Goal: Transaction & Acquisition: Purchase product/service

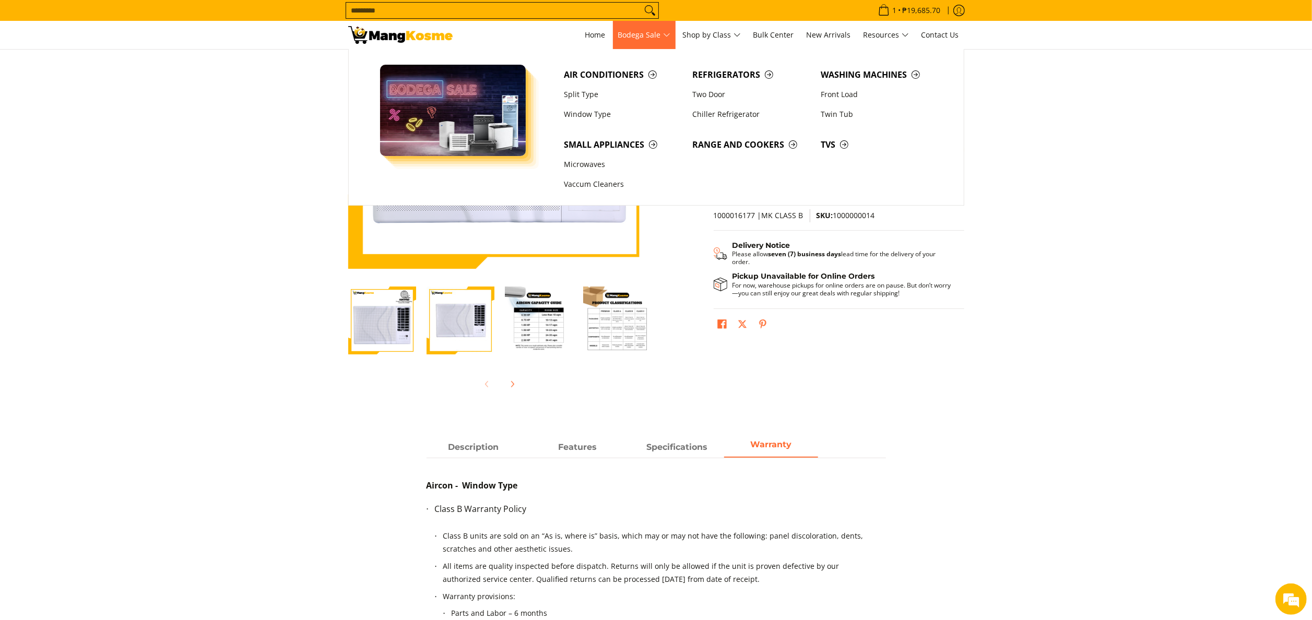
click at [631, 33] on span "Bodega Sale" at bounding box center [644, 35] width 52 height 13
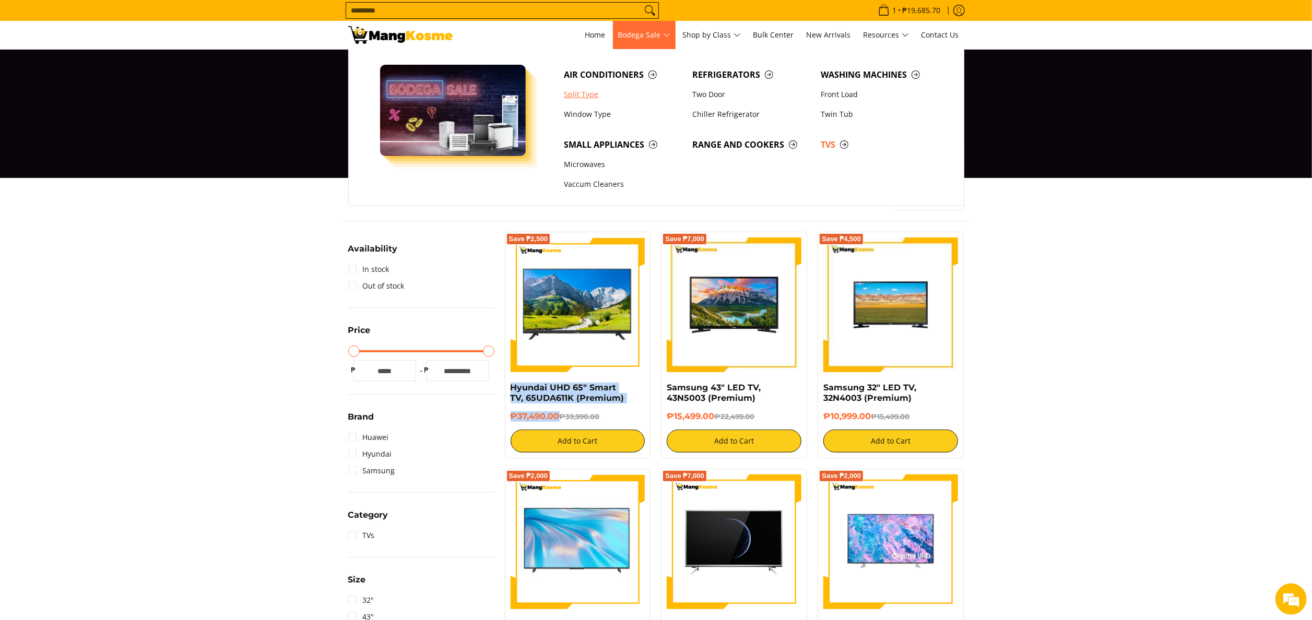
click at [598, 92] on link "Split Type" at bounding box center [623, 95] width 128 height 20
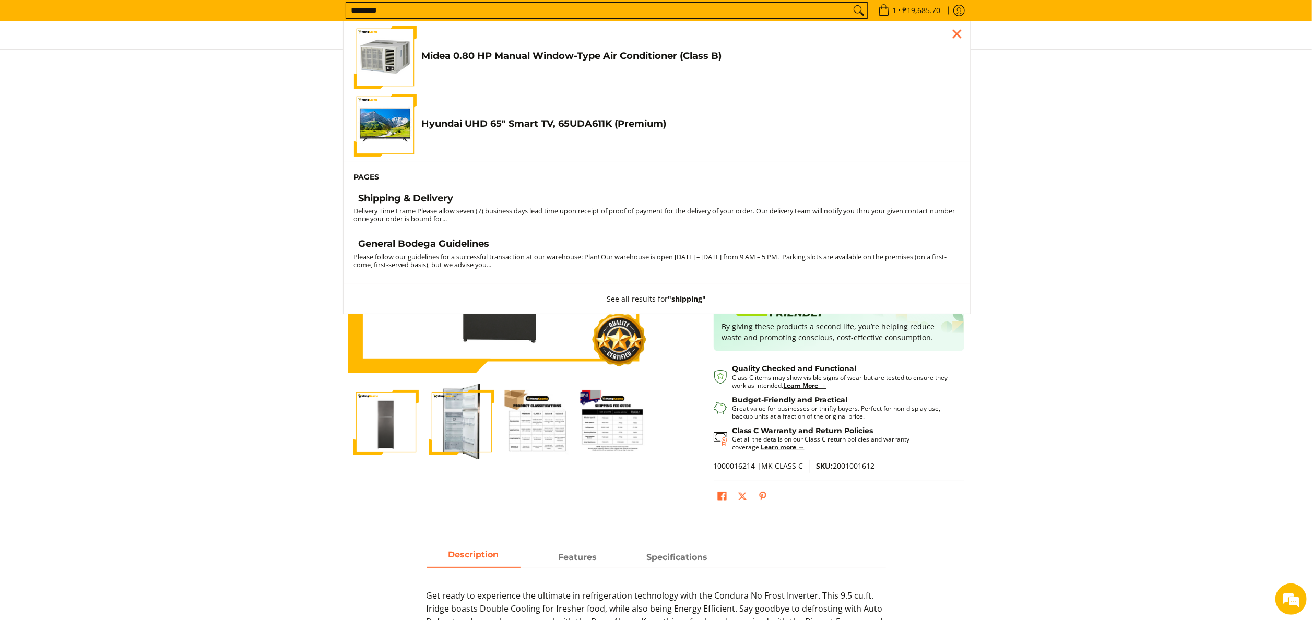
type input "********"
click at [850, 3] on button "Search" at bounding box center [858, 11] width 17 height 16
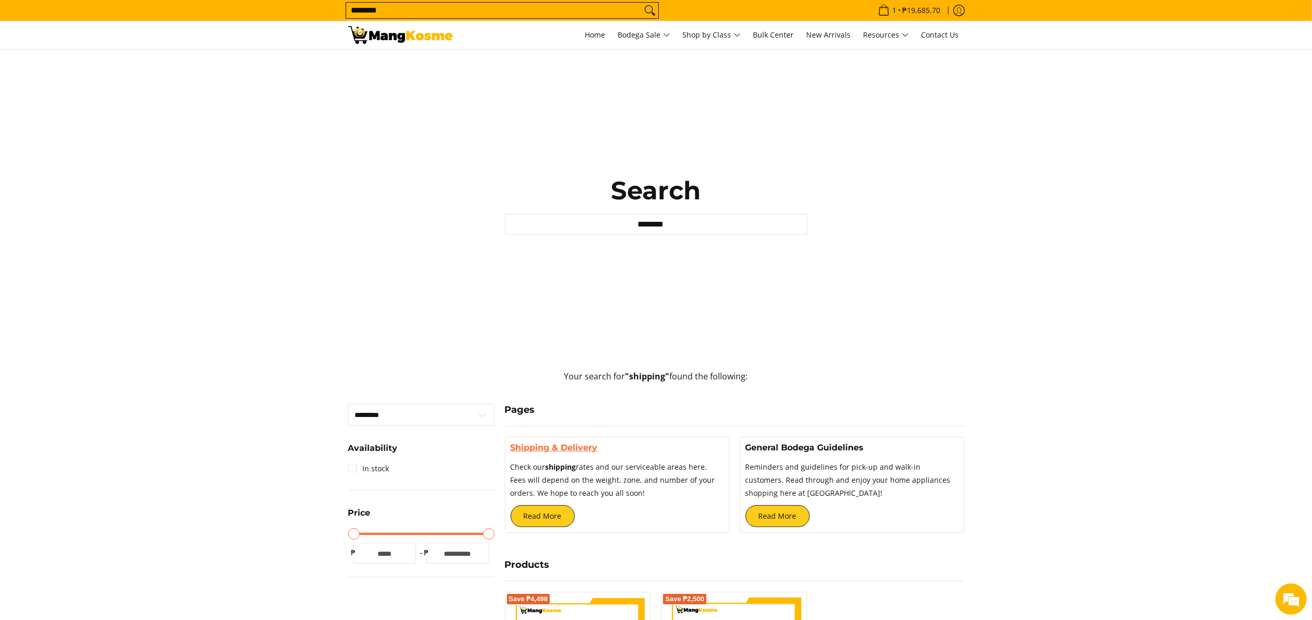
click at [516, 451] on link "Shipping & Delivery" at bounding box center [554, 448] width 87 height 10
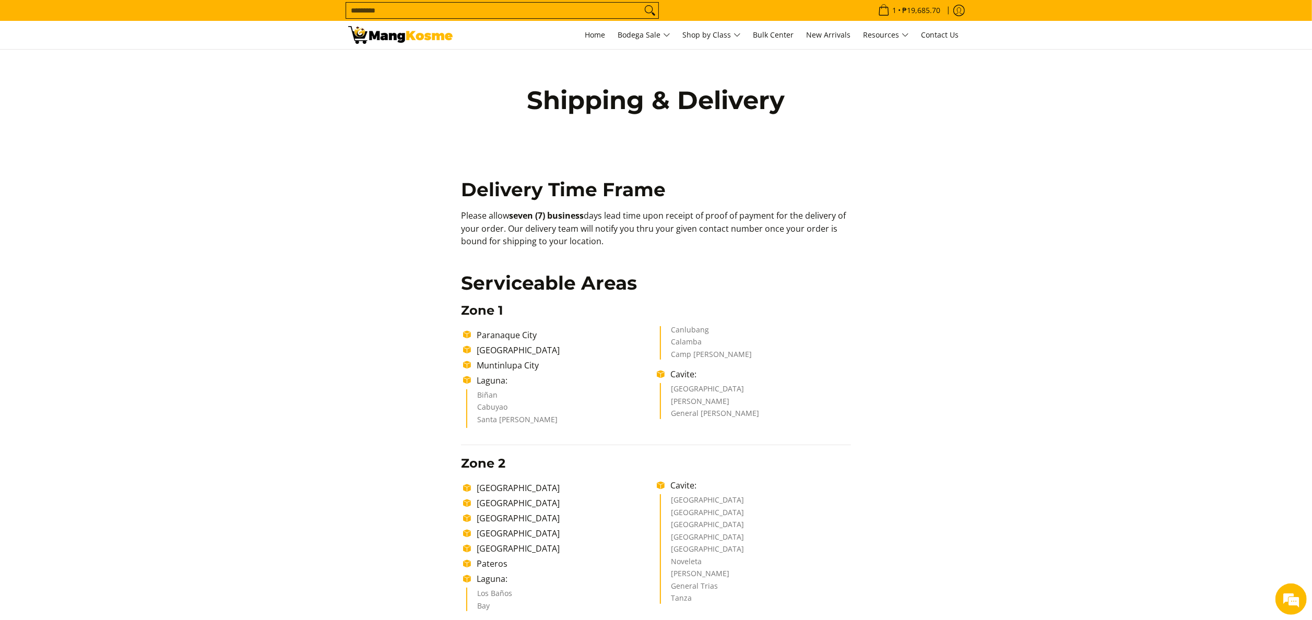
scroll to position [410, 0]
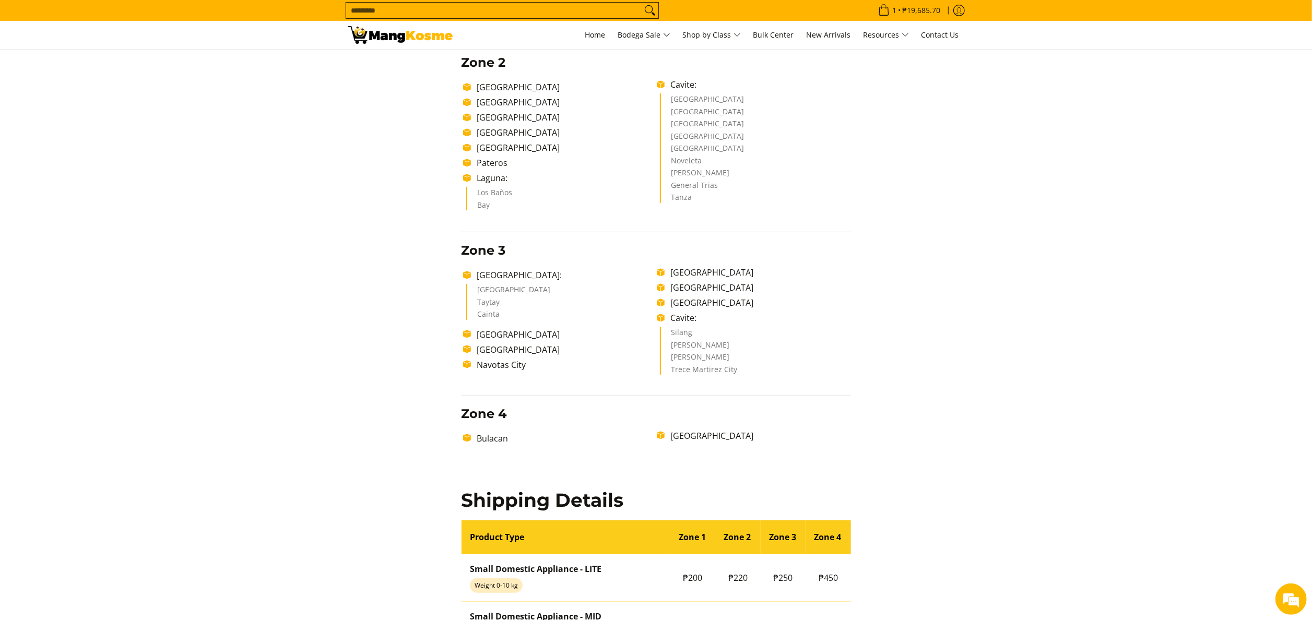
click at [614, 359] on li "Navotas City" at bounding box center [563, 365] width 185 height 13
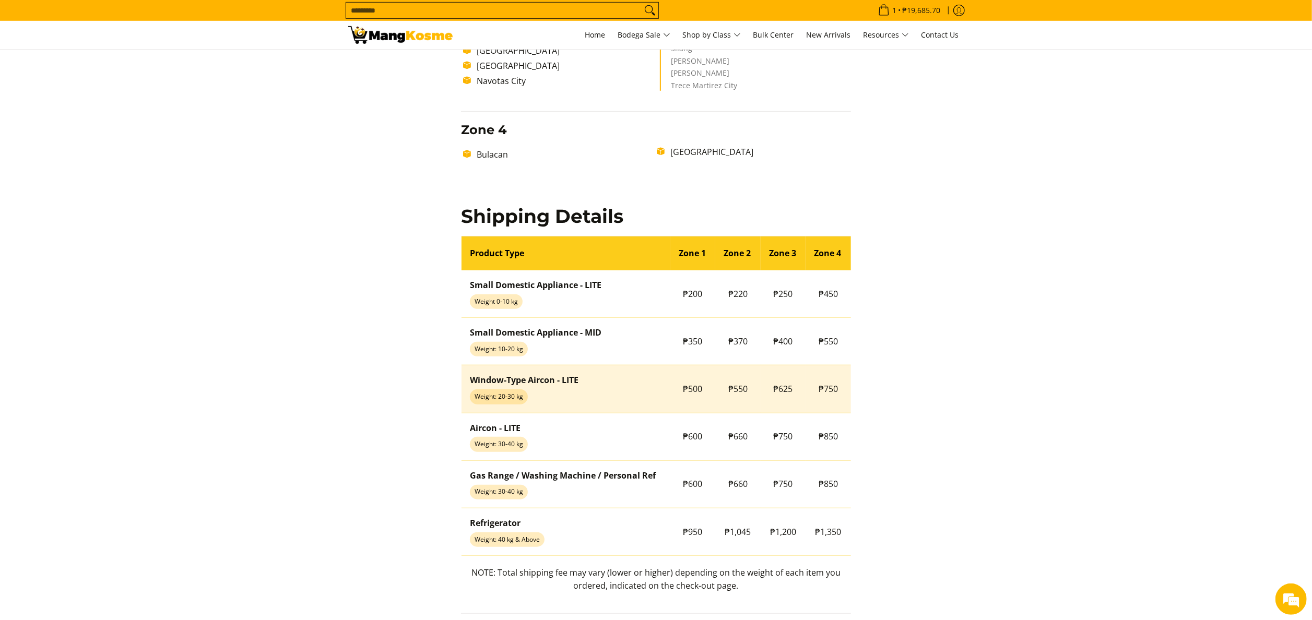
scroll to position [723, 0]
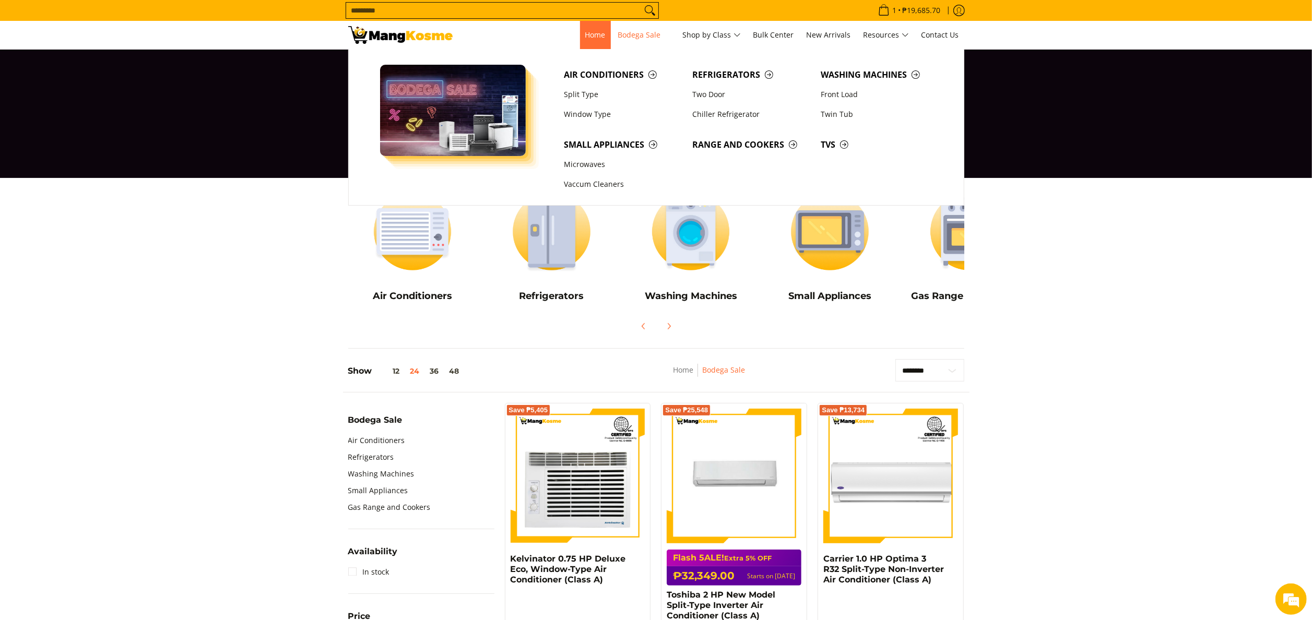
click at [580, 30] on link "Home" at bounding box center [595, 35] width 31 height 28
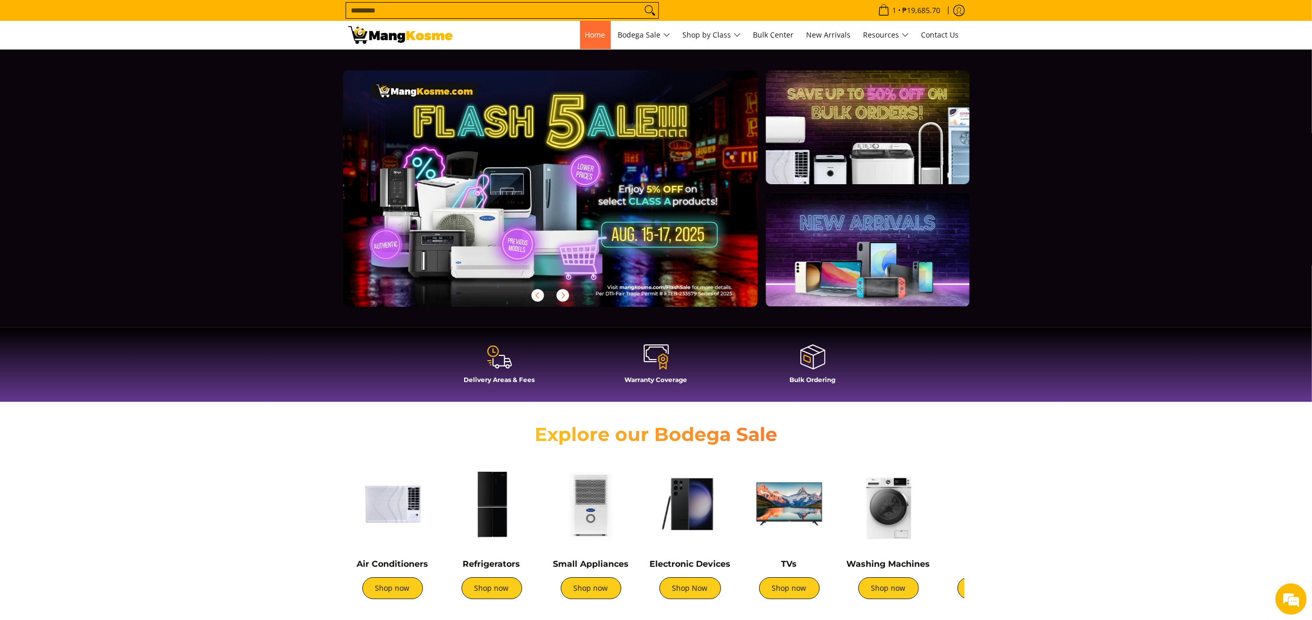
click at [598, 32] on span "Home" at bounding box center [595, 35] width 20 height 10
click at [602, 34] on link "Home" at bounding box center [595, 35] width 31 height 28
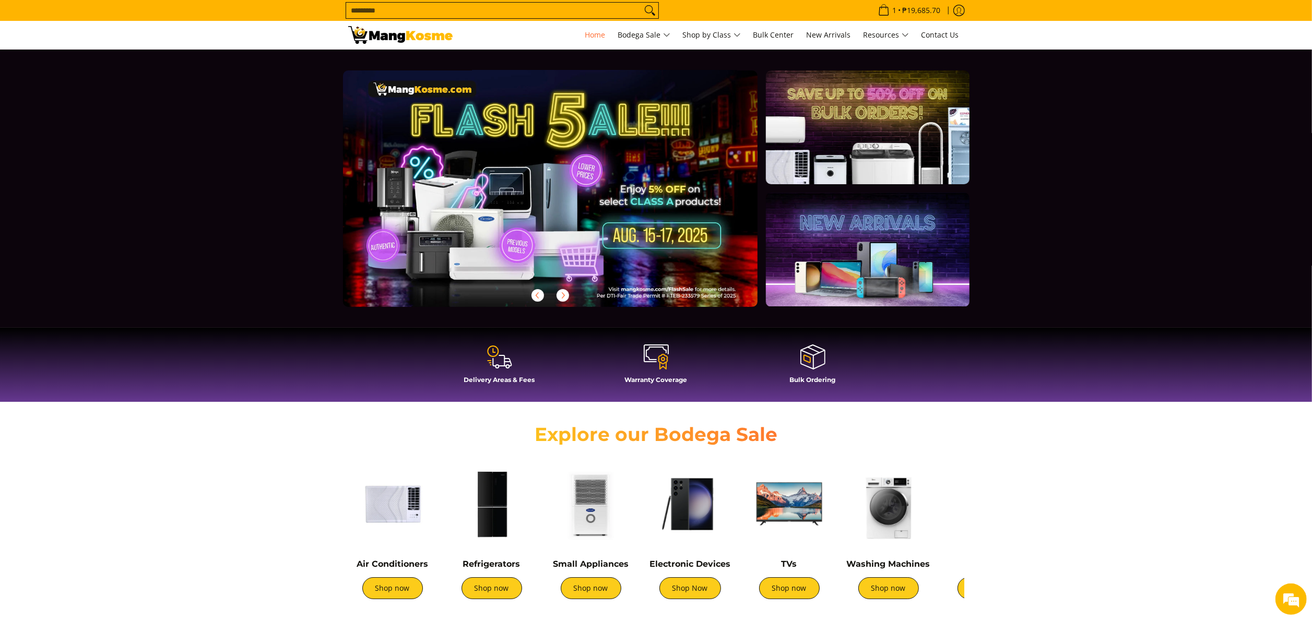
click at [614, 257] on link at bounding box center [567, 196] width 448 height 253
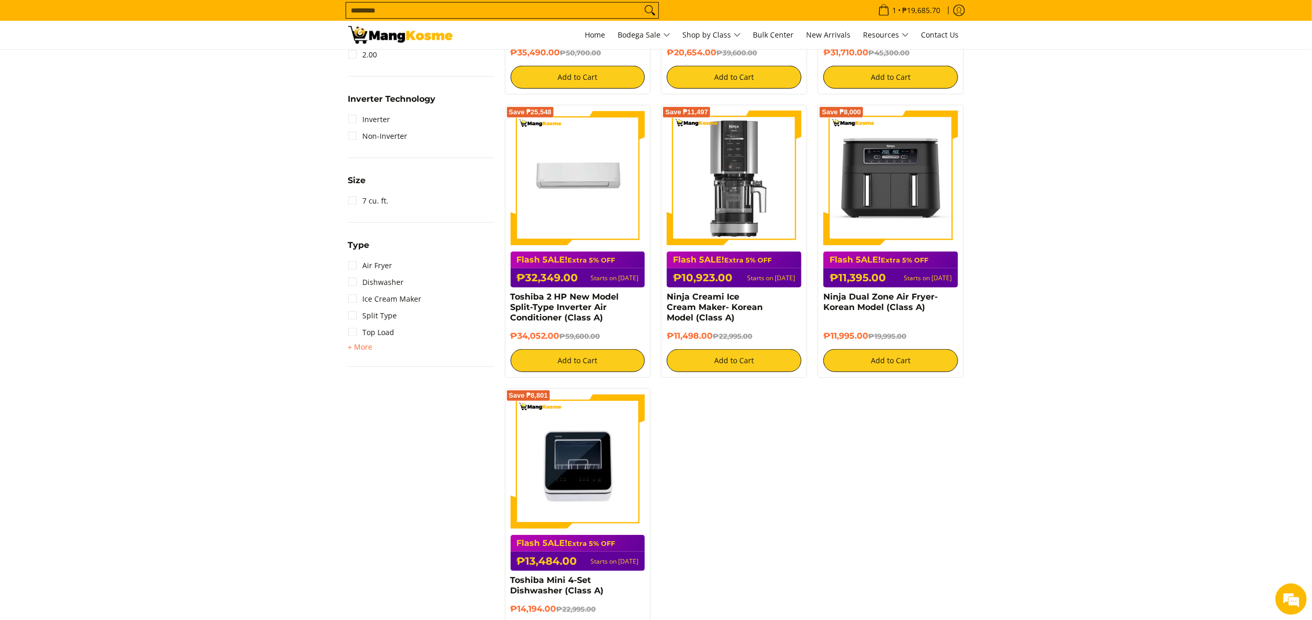
scroll to position [731, 0]
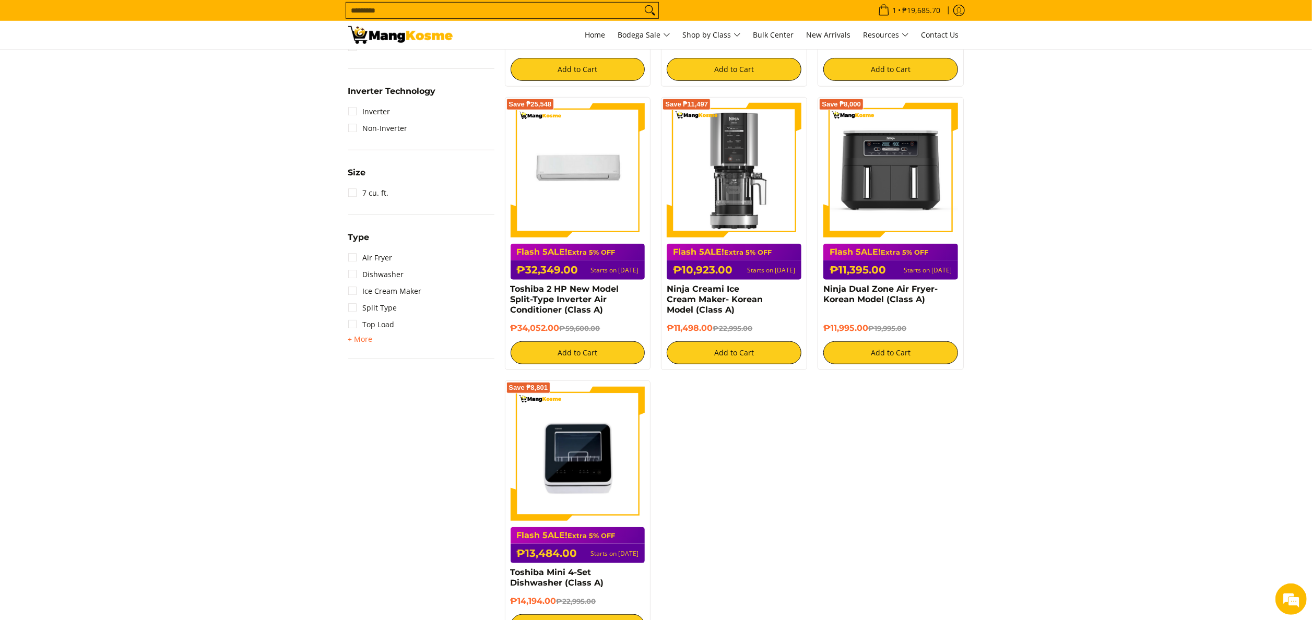
click at [382, 497] on div "**********" at bounding box center [656, 70] width 626 height 1167
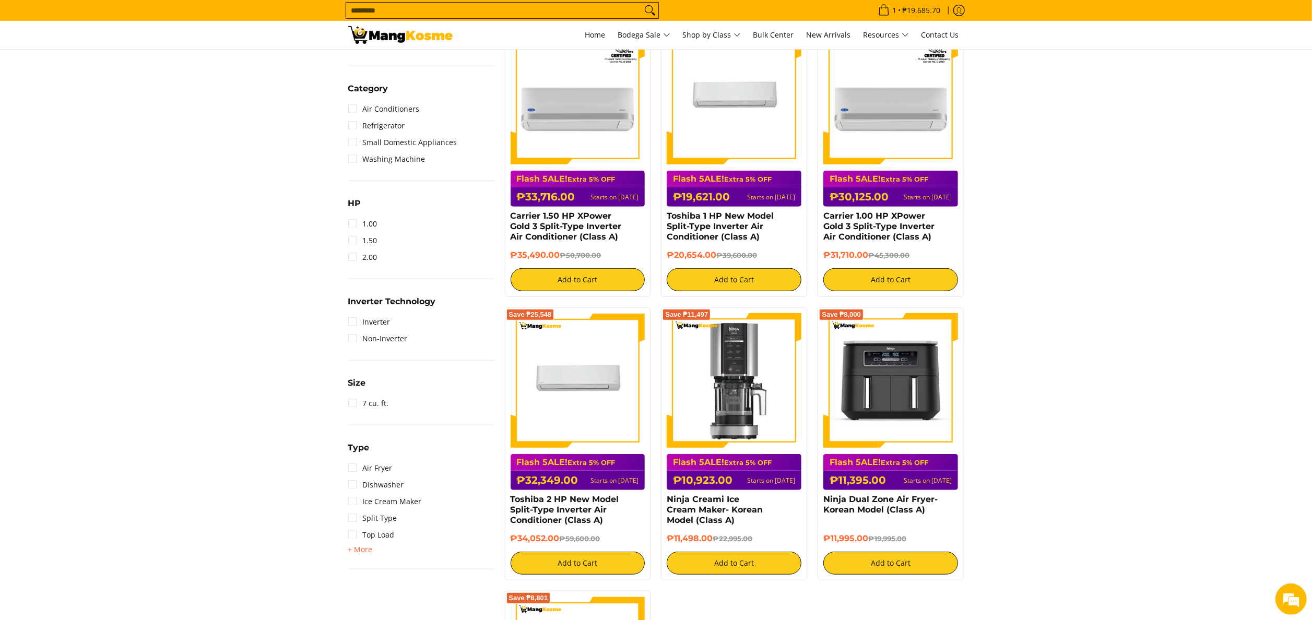
scroll to position [418, 0]
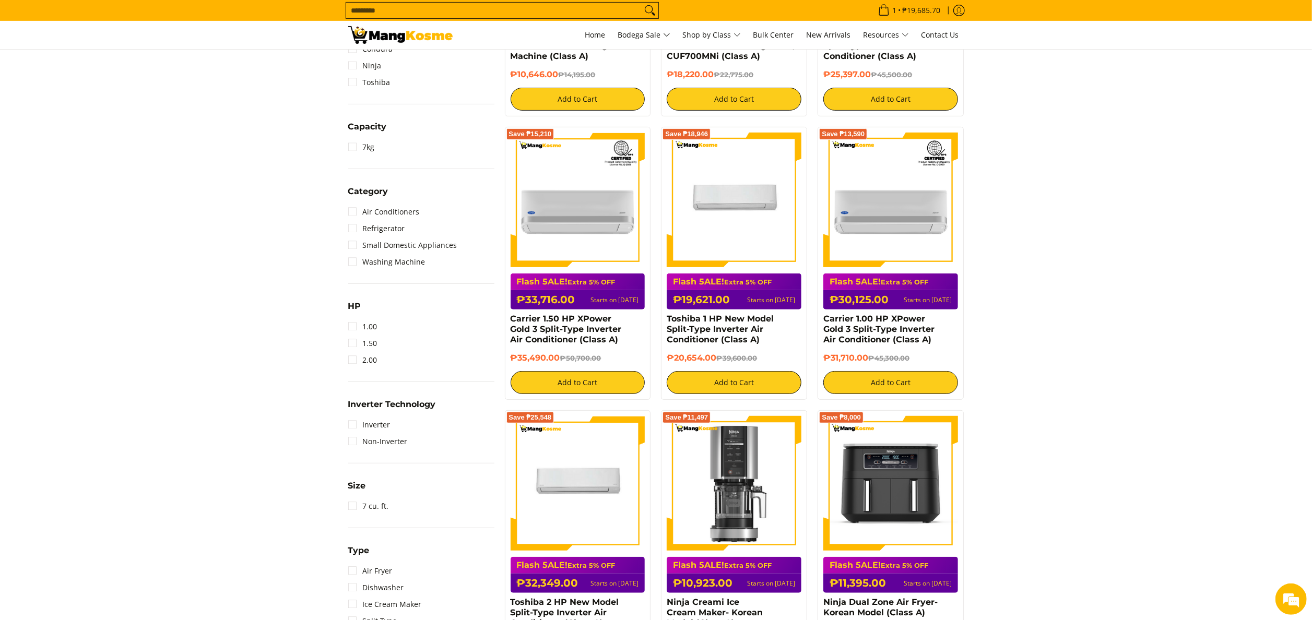
click at [163, 363] on section "**********" at bounding box center [656, 379] width 1312 height 1178
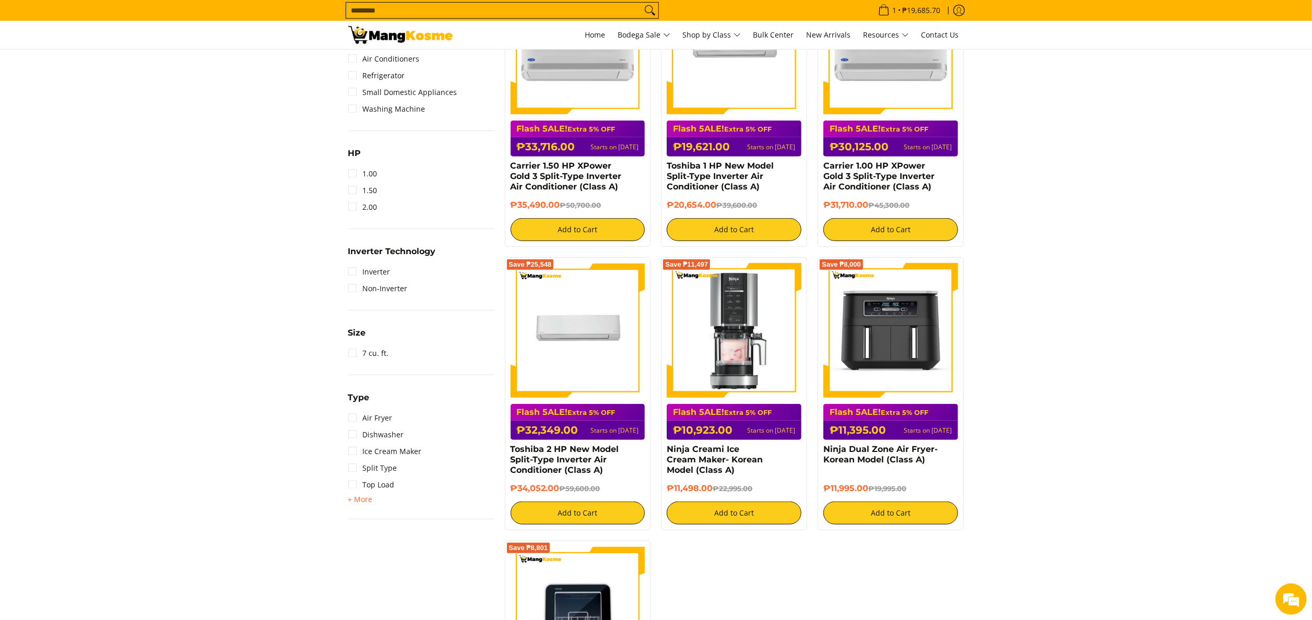
scroll to position [522, 0]
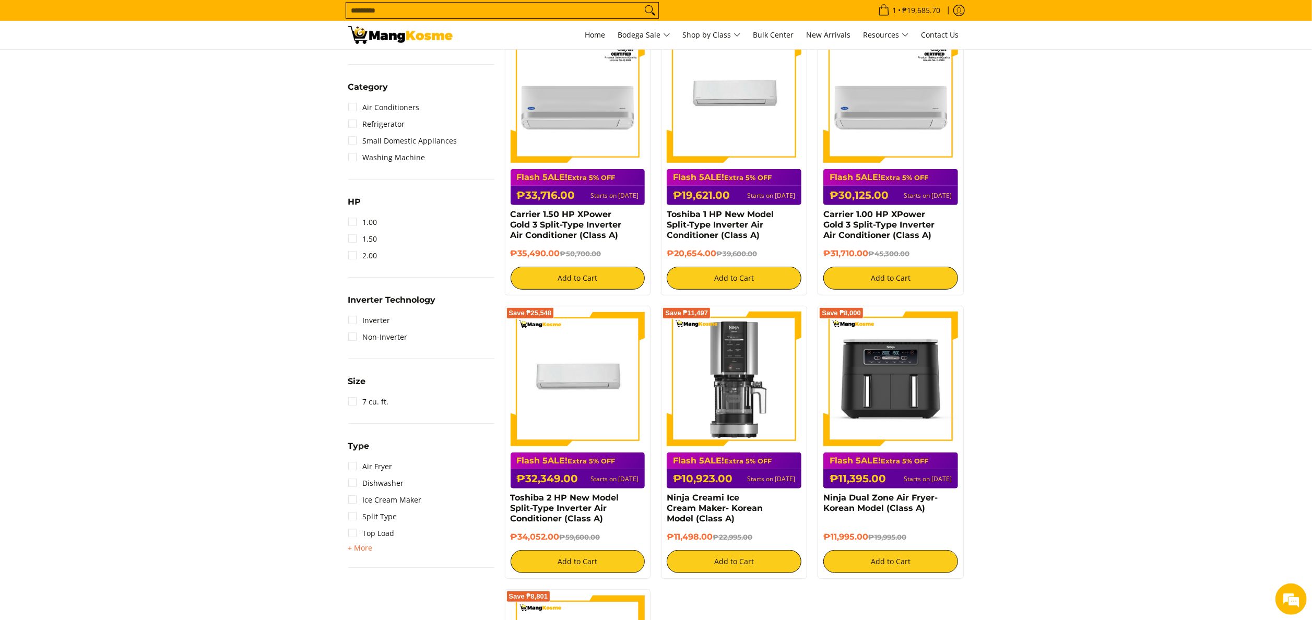
click at [1166, 234] on section "**********" at bounding box center [656, 274] width 1312 height 1178
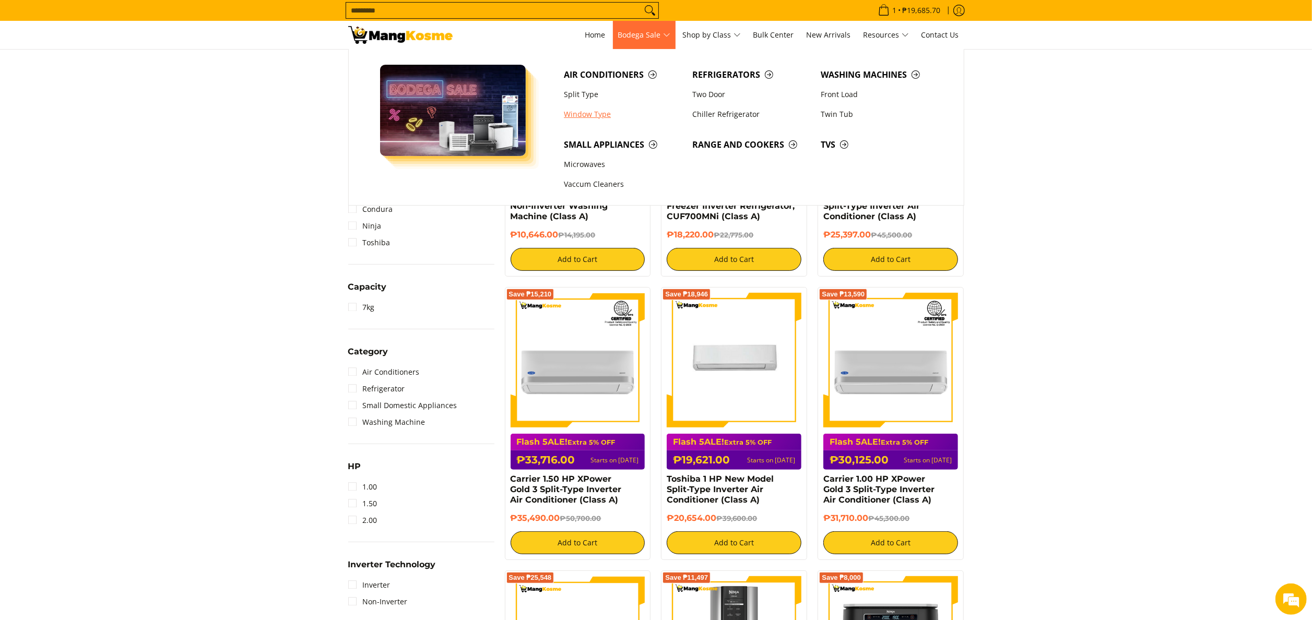
scroll to position [0, 0]
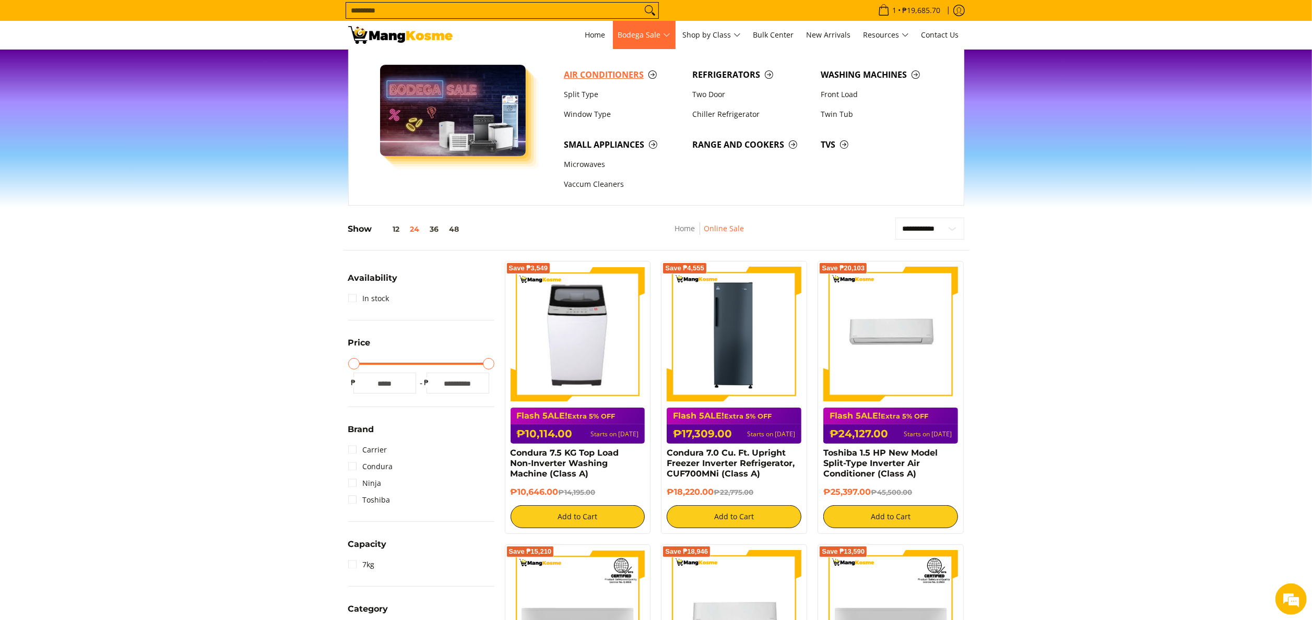
click at [593, 73] on span "Air Conditioners" at bounding box center [623, 74] width 118 height 13
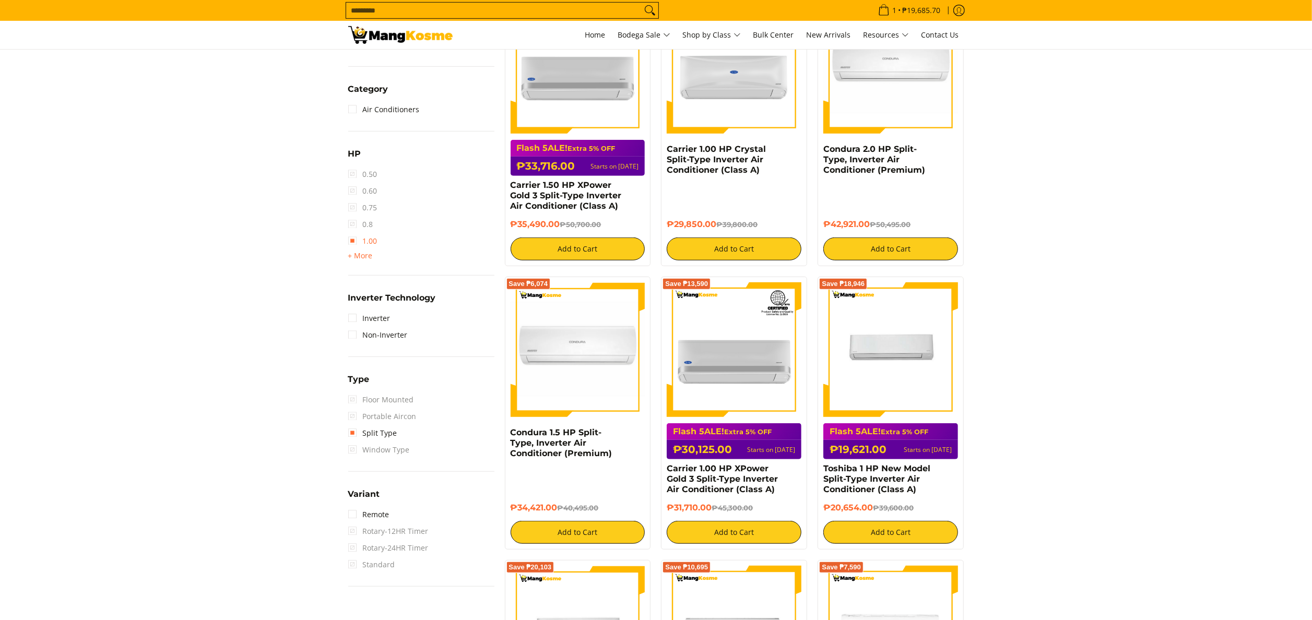
click at [375, 244] on link "1.00" at bounding box center [362, 241] width 29 height 17
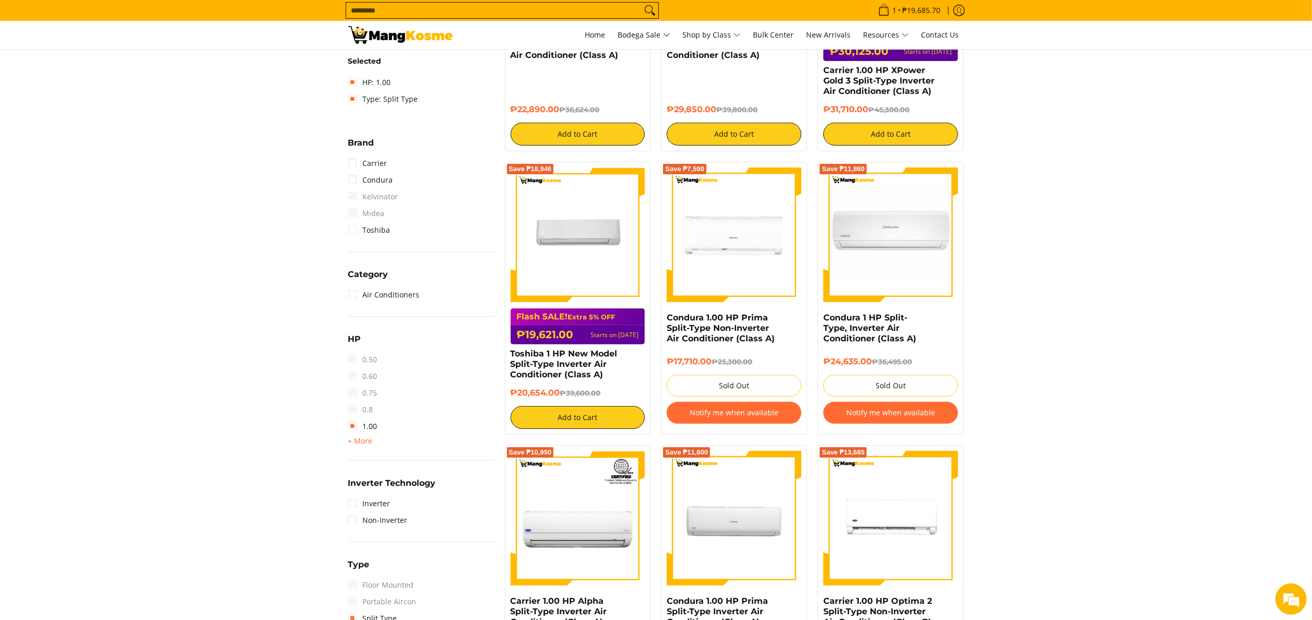
scroll to position [452, 0]
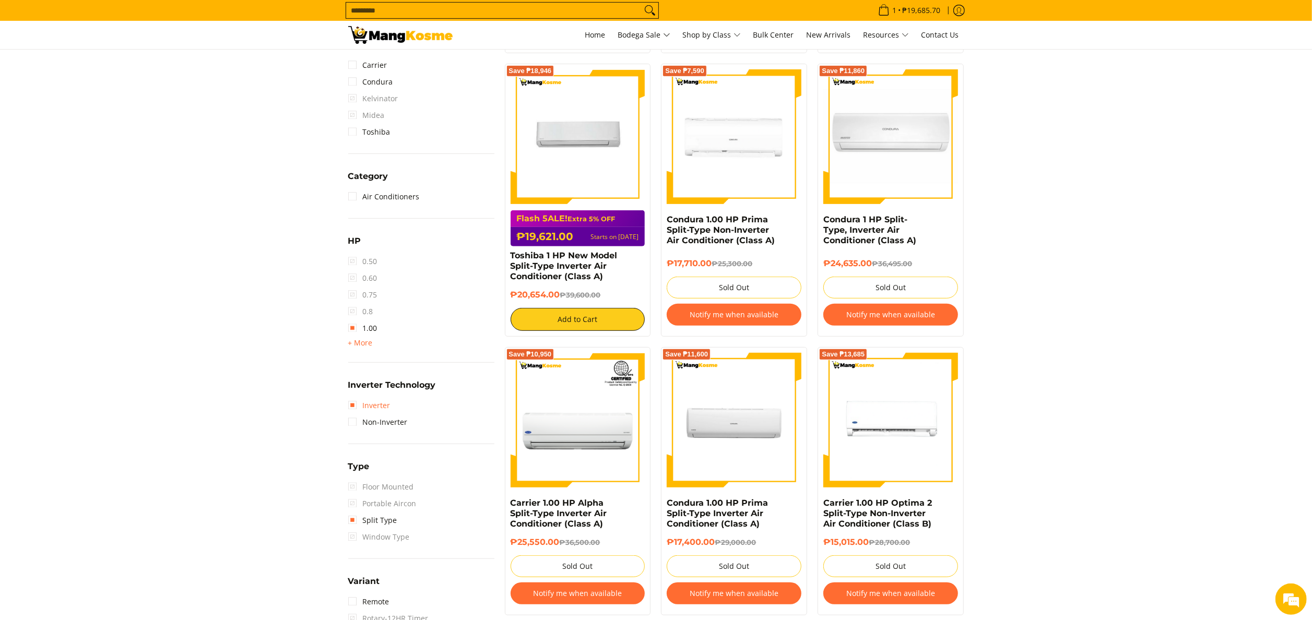
click at [383, 401] on link "Inverter" at bounding box center [369, 405] width 42 height 17
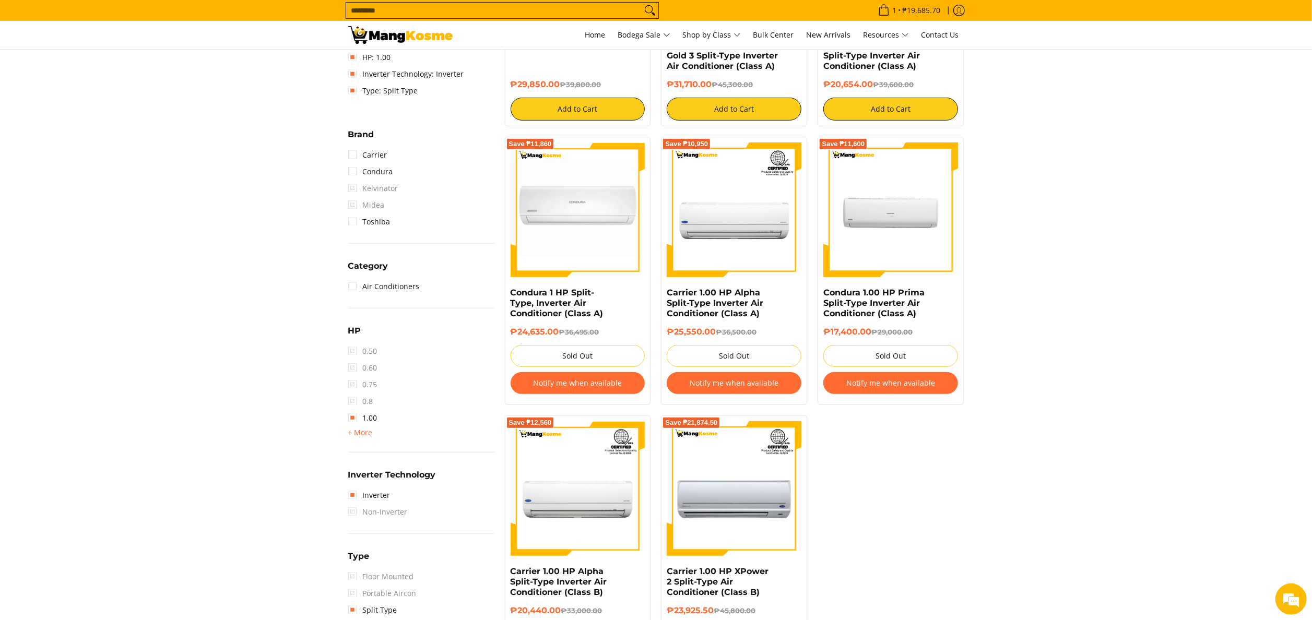
scroll to position [138, 0]
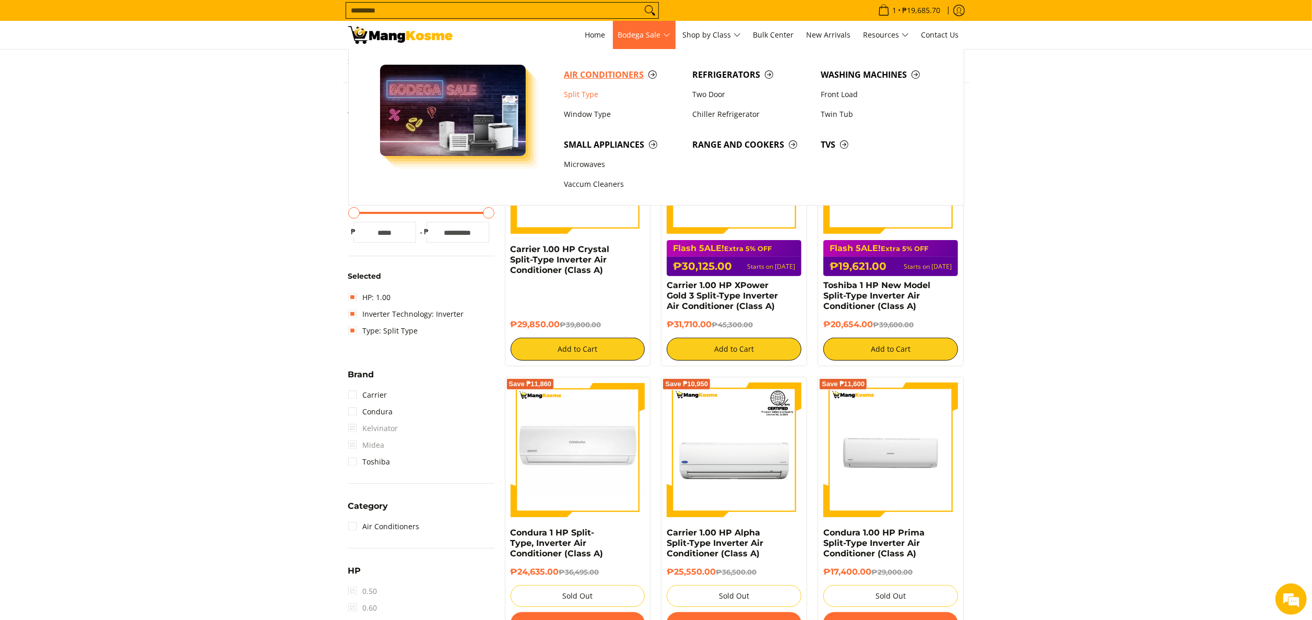
click at [628, 77] on span "Air Conditioners" at bounding box center [623, 74] width 118 height 13
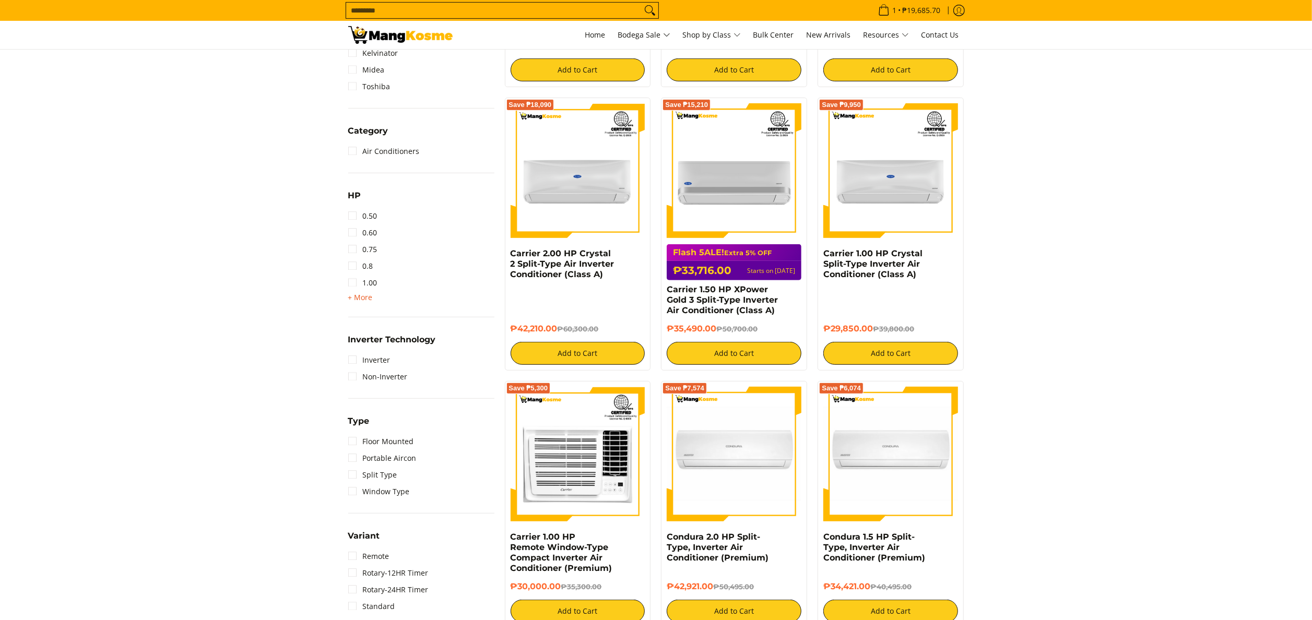
click at [355, 298] on span "+ More" at bounding box center [360, 297] width 25 height 8
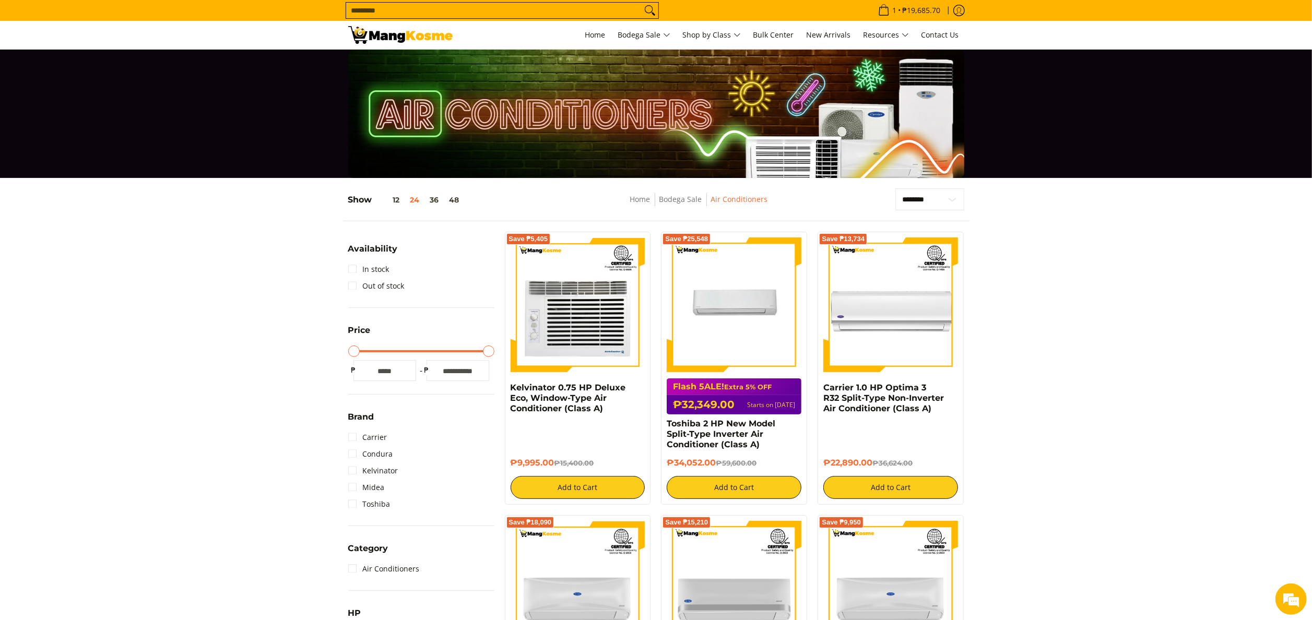
click at [523, 6] on input "Search..." at bounding box center [493, 11] width 295 height 16
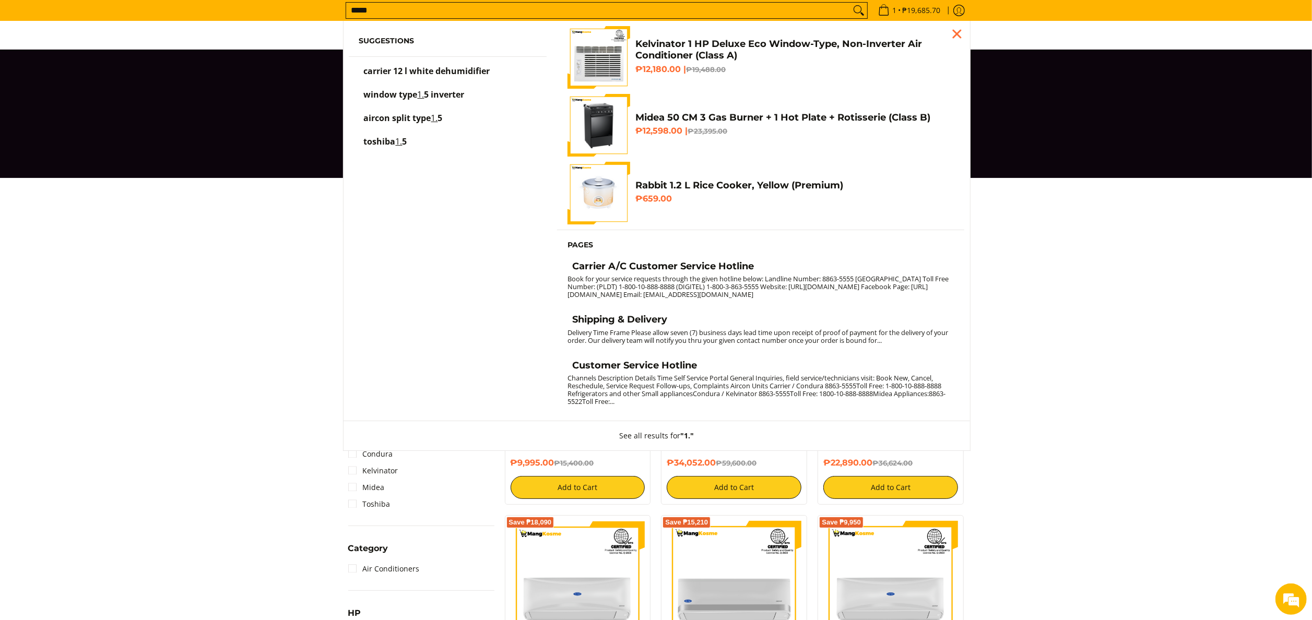
type input "*****"
click at [850, 3] on button "Search" at bounding box center [858, 11] width 17 height 16
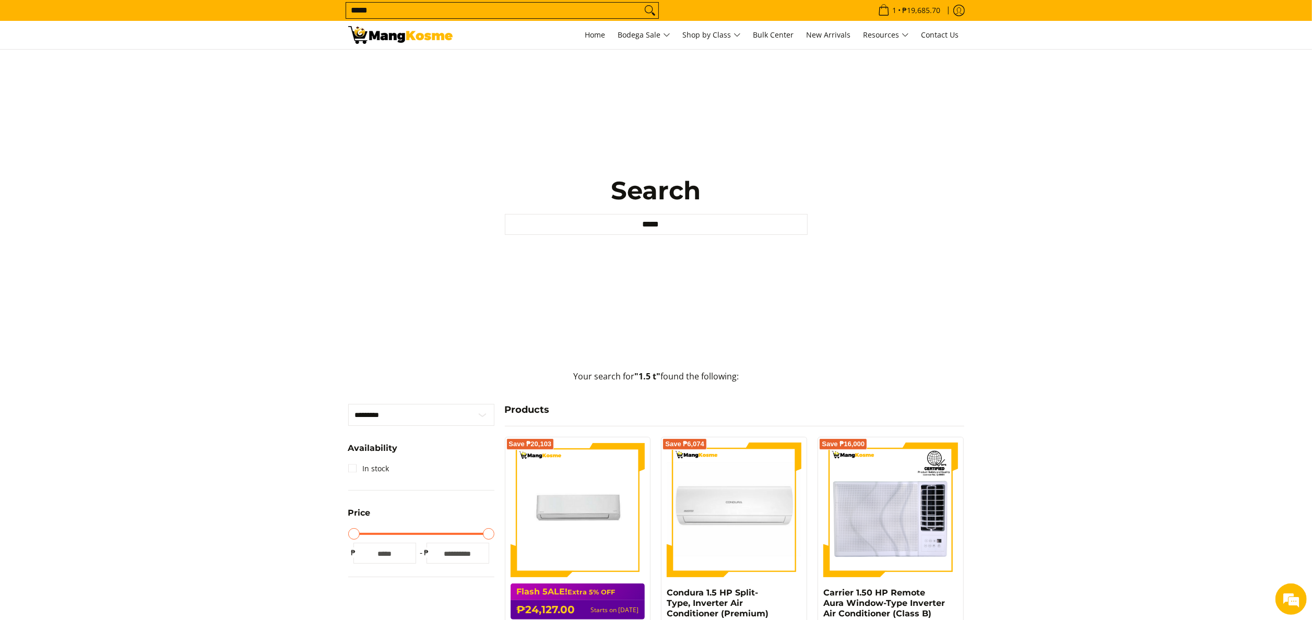
click at [614, 10] on input "*****" at bounding box center [493, 11] width 295 height 16
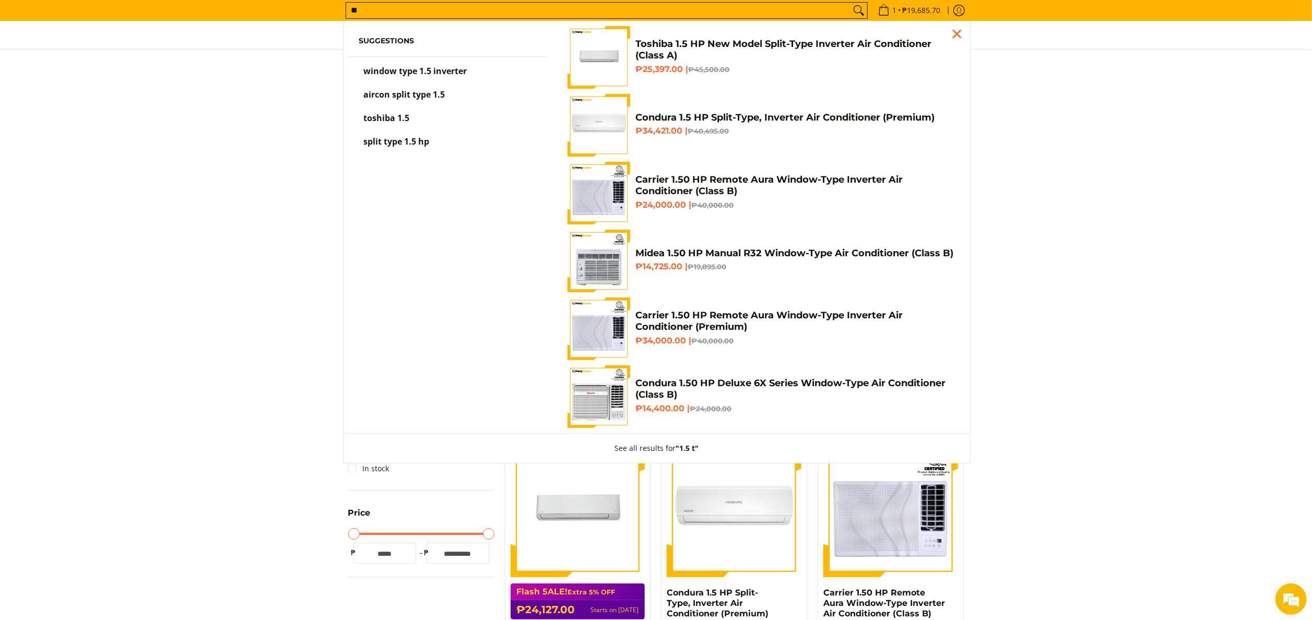
type input "*"
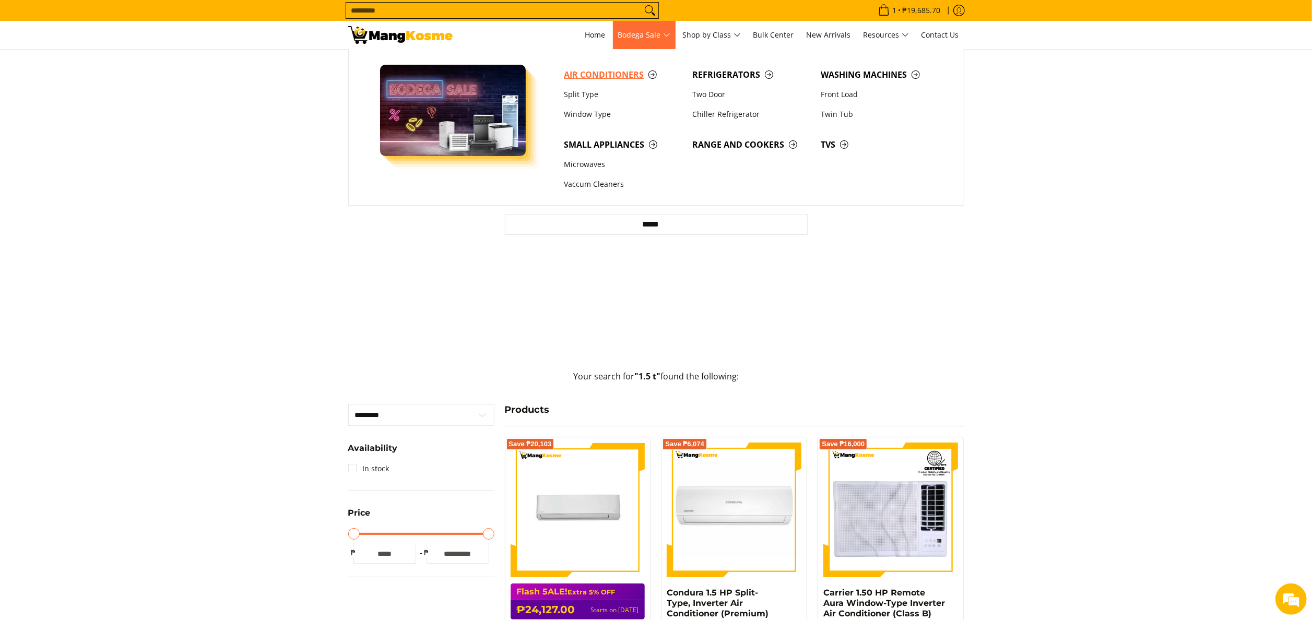
click at [594, 78] on span "Air Conditioners" at bounding box center [623, 74] width 118 height 13
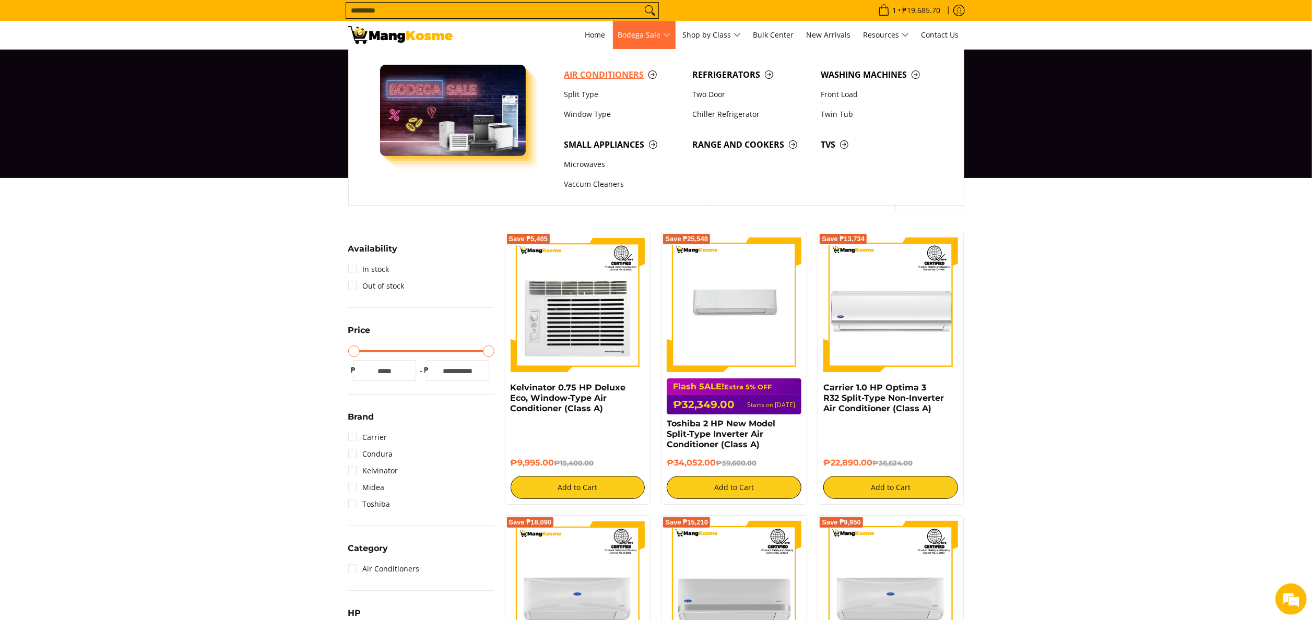
click at [633, 67] on link "Air Conditioners" at bounding box center [623, 75] width 128 height 20
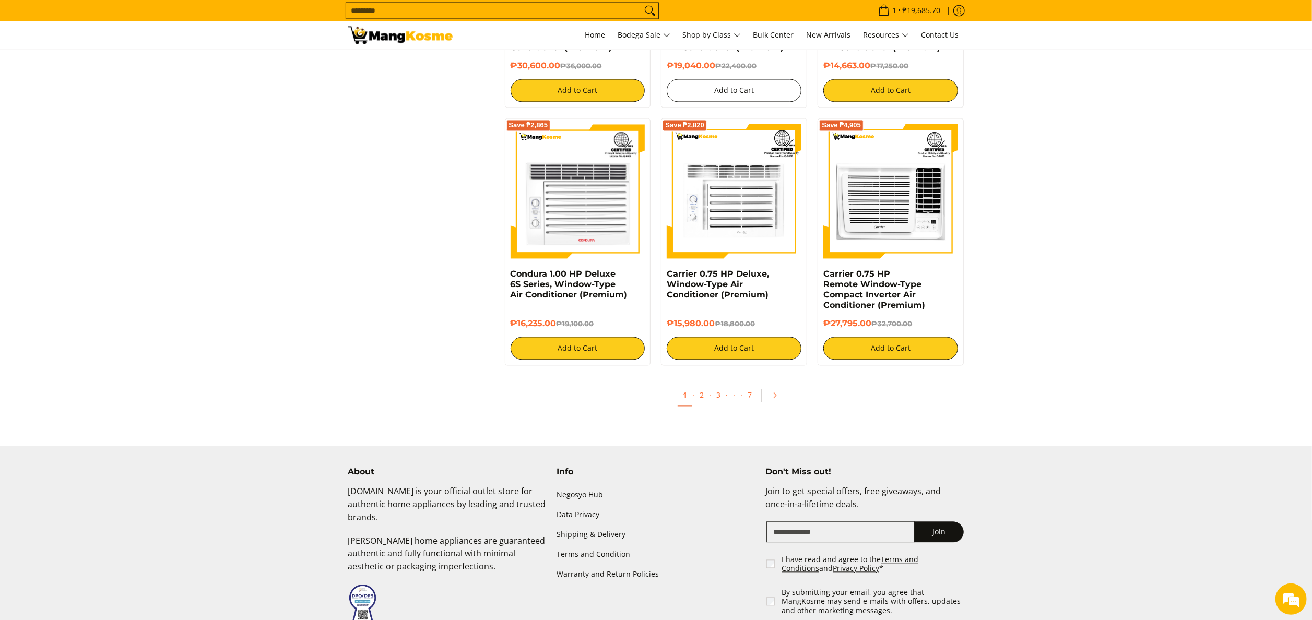
scroll to position [2126, 0]
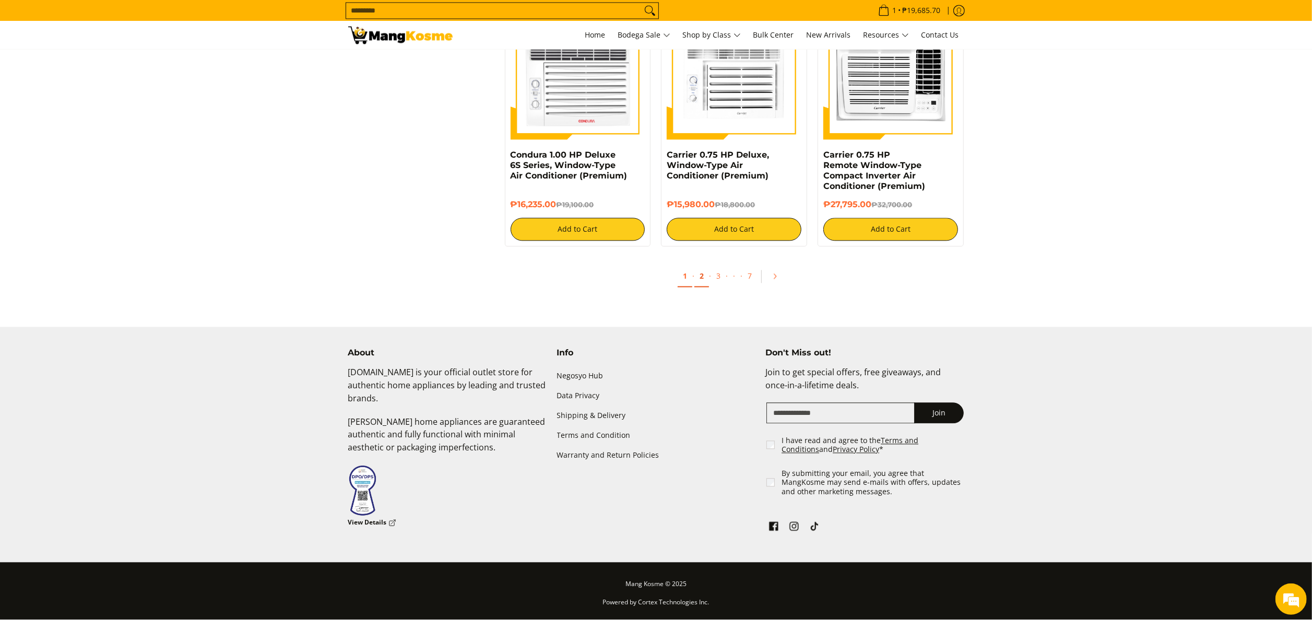
click at [704, 279] on link "2" at bounding box center [701, 276] width 15 height 21
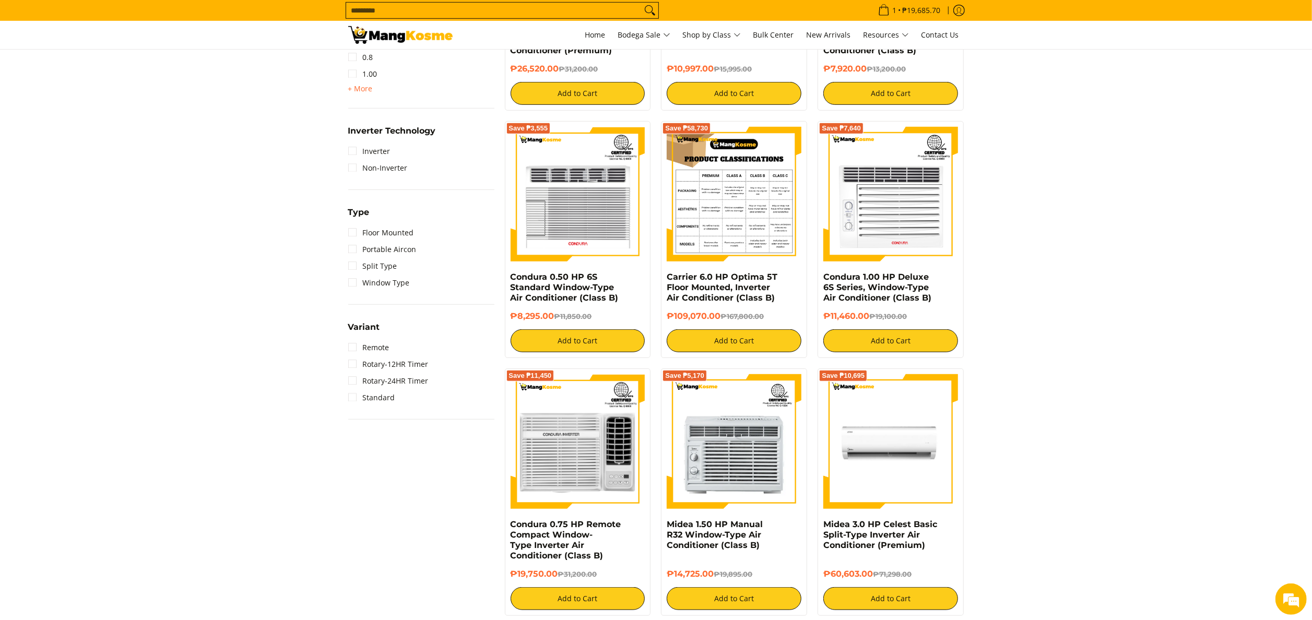
click at [748, 203] on img at bounding box center [734, 194] width 135 height 135
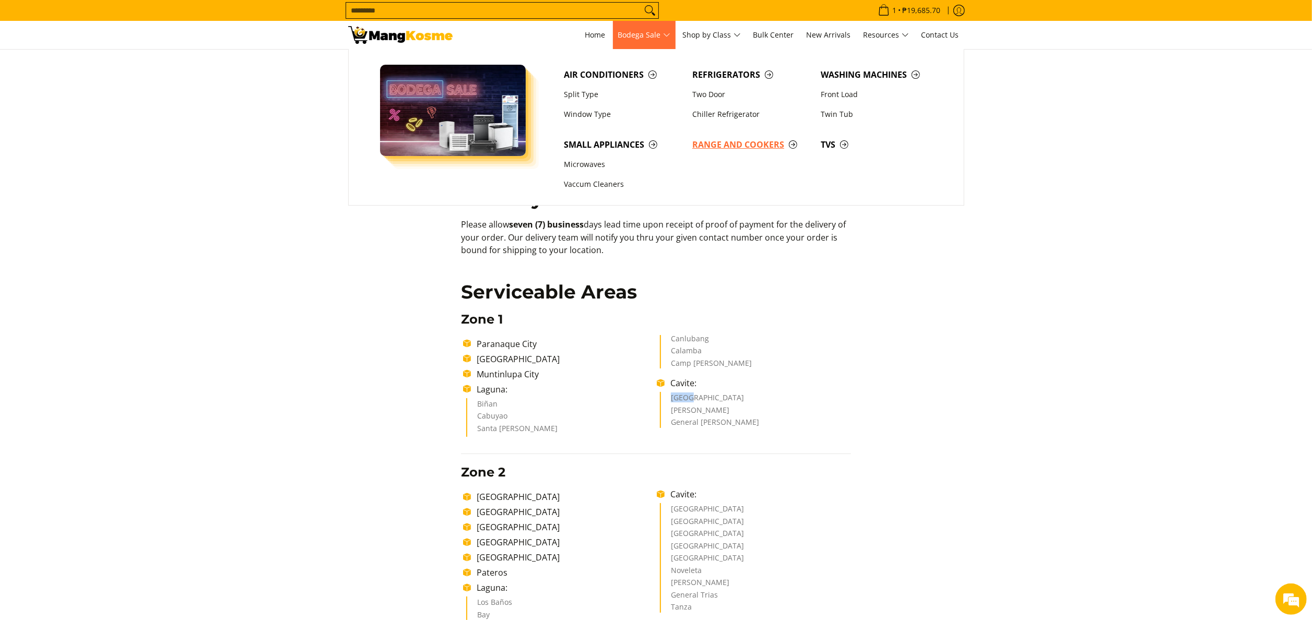
click at [759, 138] on span "Range and Cookers" at bounding box center [751, 144] width 118 height 13
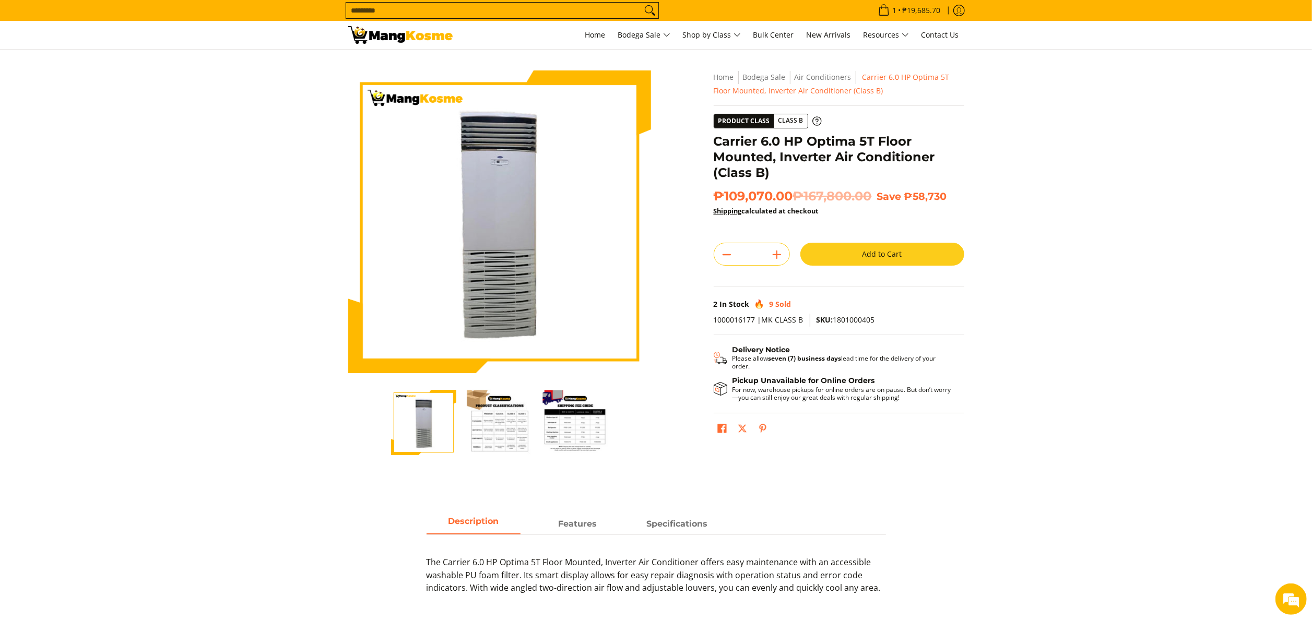
click at [448, 3] on input "Search..." at bounding box center [493, 11] width 295 height 16
paste input "********"
type input "********"
drag, startPoint x: 224, startPoint y: 6, endPoint x: 201, endPoint y: 13, distance: 24.5
click at [222, 7] on div "Search... Your search for "27458631" did not find any results 1 • ₱19,685.70 Co…" at bounding box center [656, 10] width 1312 height 21
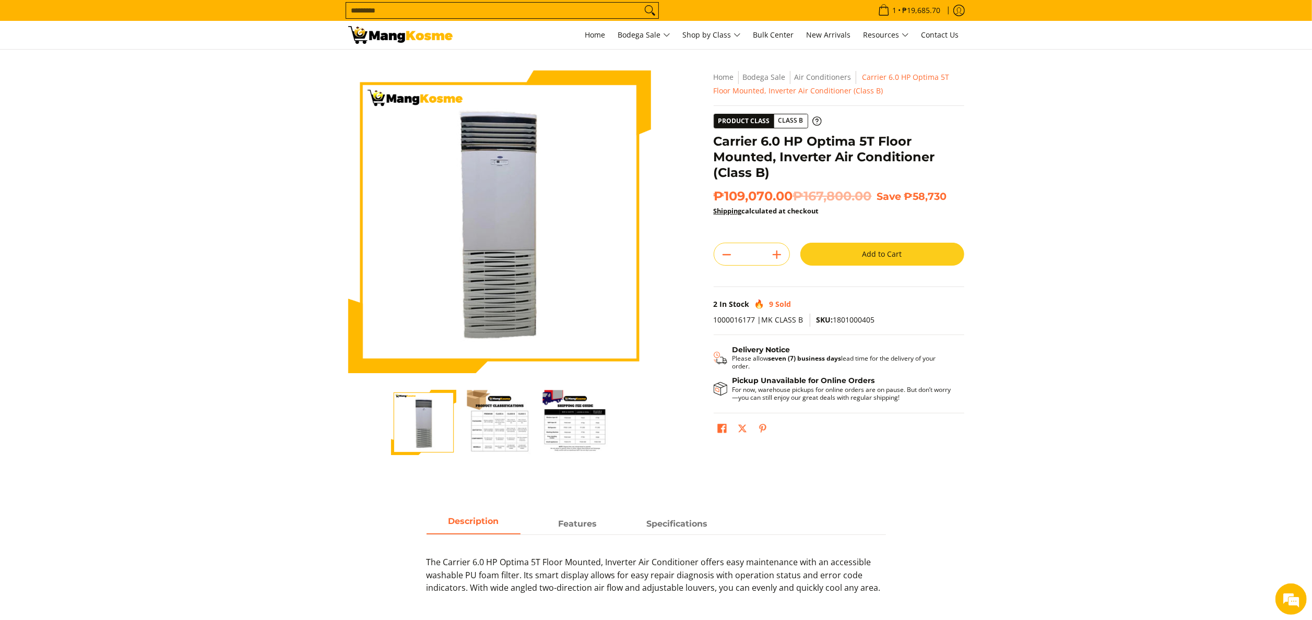
click at [442, 40] on img at bounding box center [400, 35] width 104 height 18
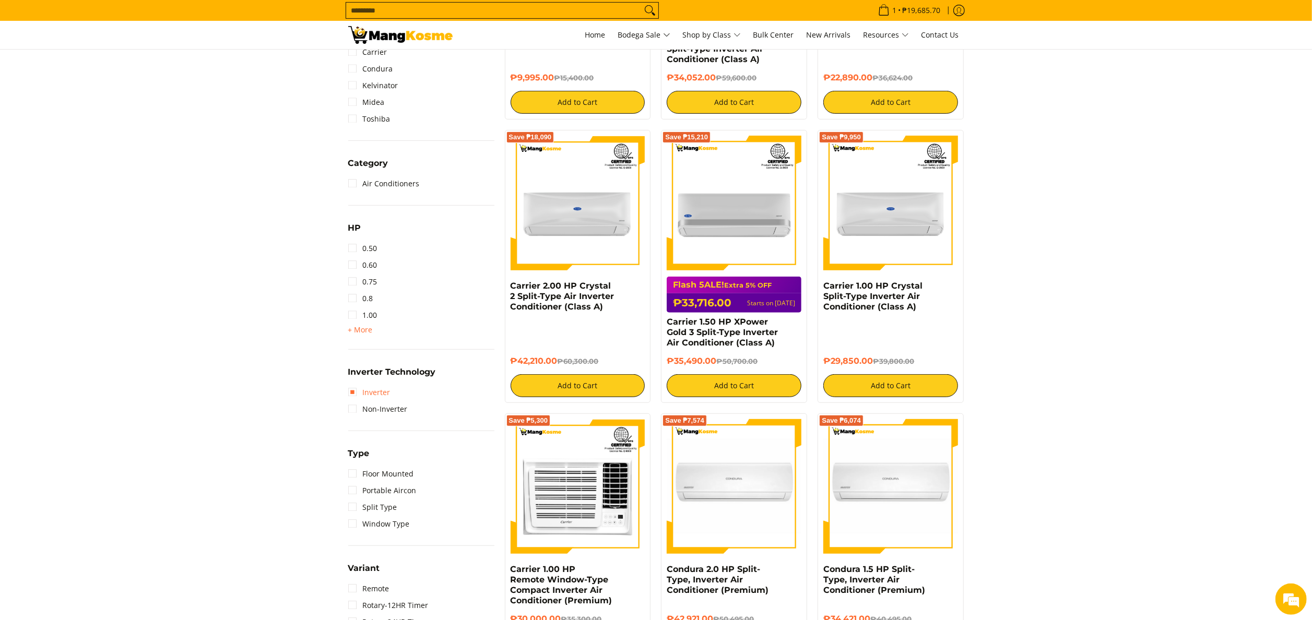
scroll to position [418, 0]
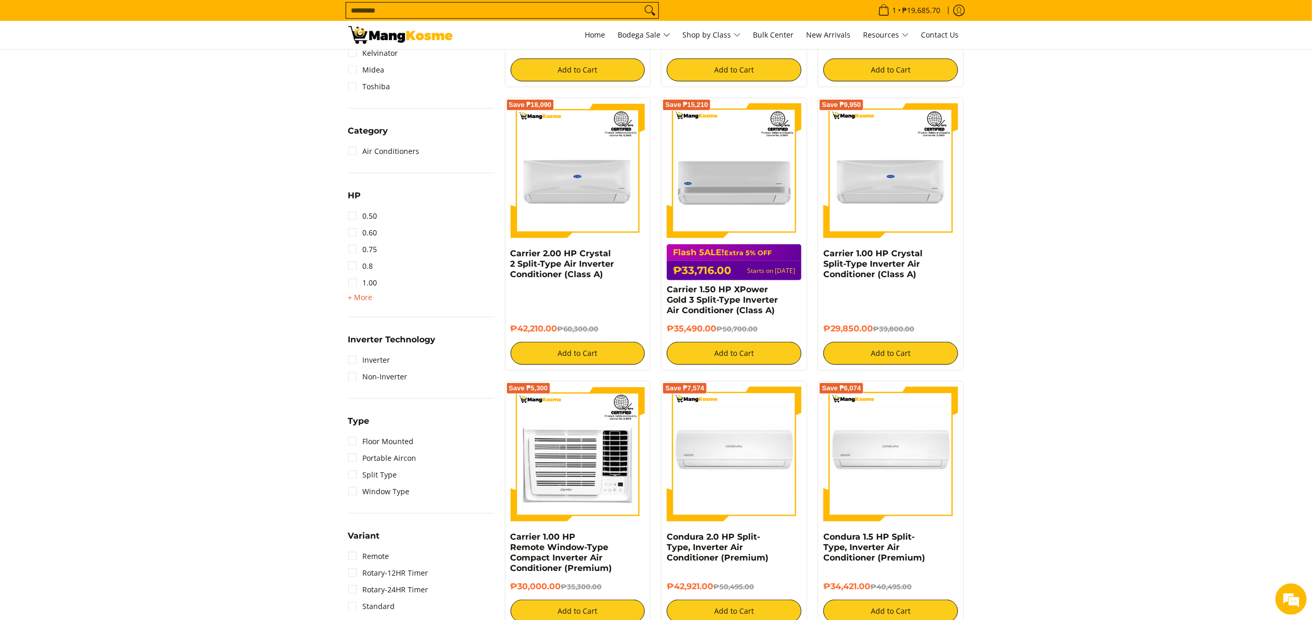
click at [362, 297] on span "+ More" at bounding box center [360, 297] width 25 height 8
click at [378, 300] on li "1.50" at bounding box center [421, 299] width 146 height 17
click at [372, 299] on link "1.50" at bounding box center [362, 299] width 29 height 17
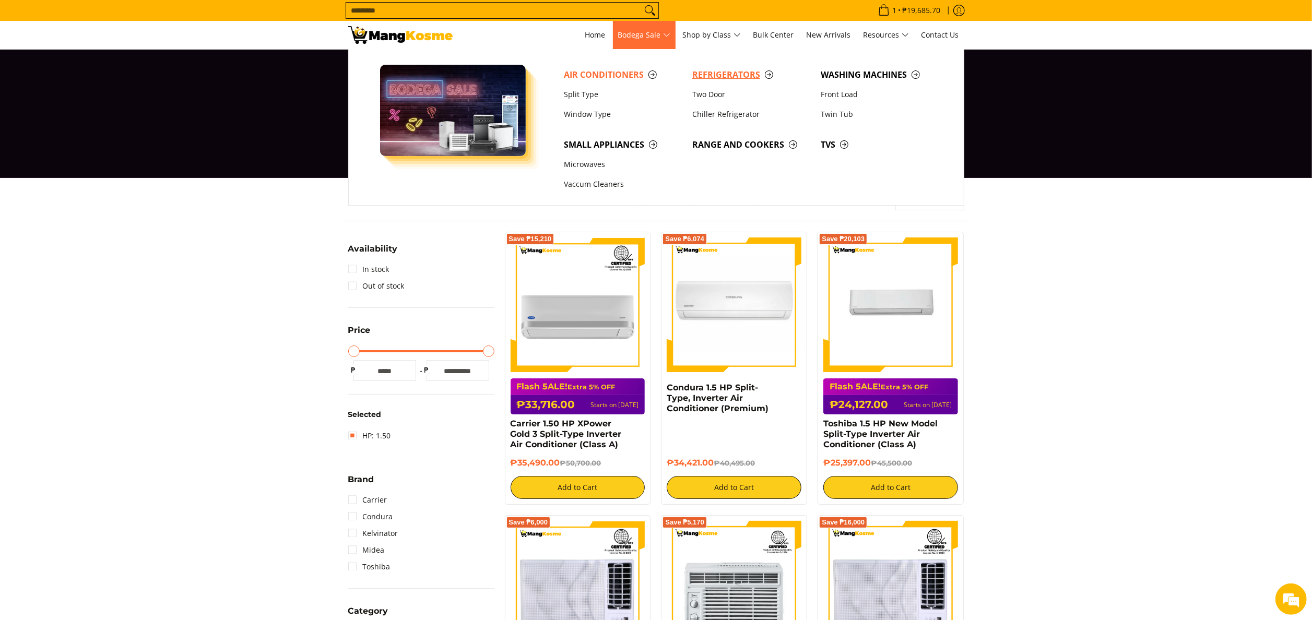
click at [733, 76] on span "Refrigerators" at bounding box center [751, 74] width 118 height 13
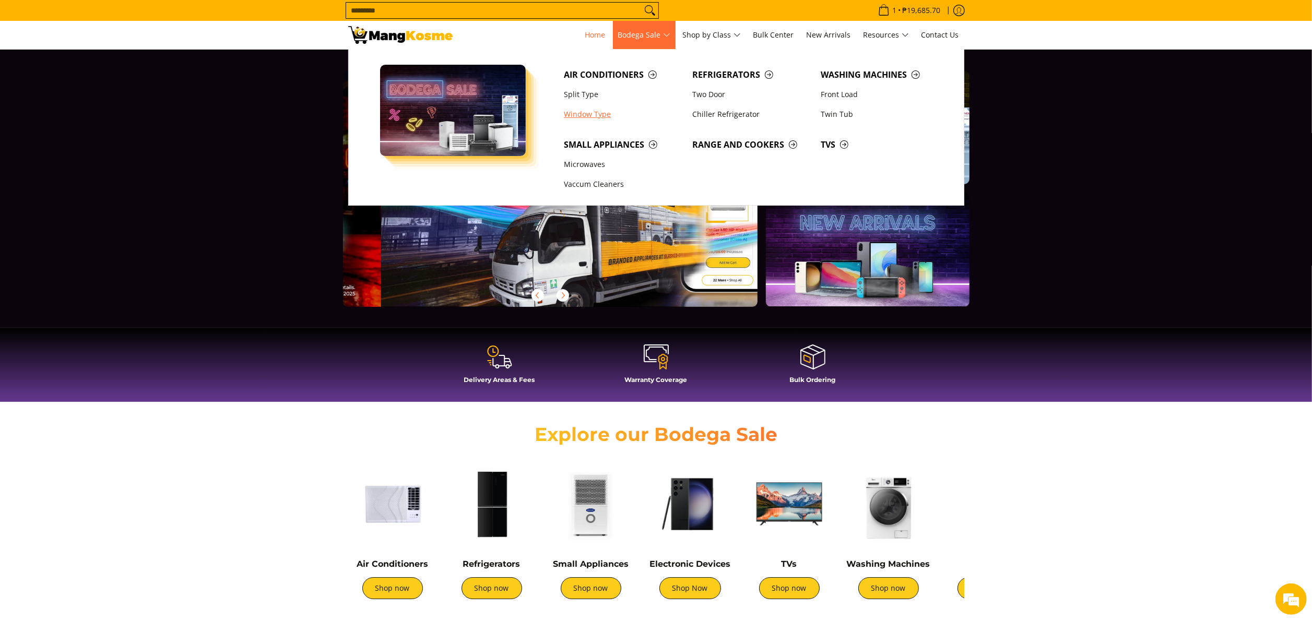
scroll to position [0, 415]
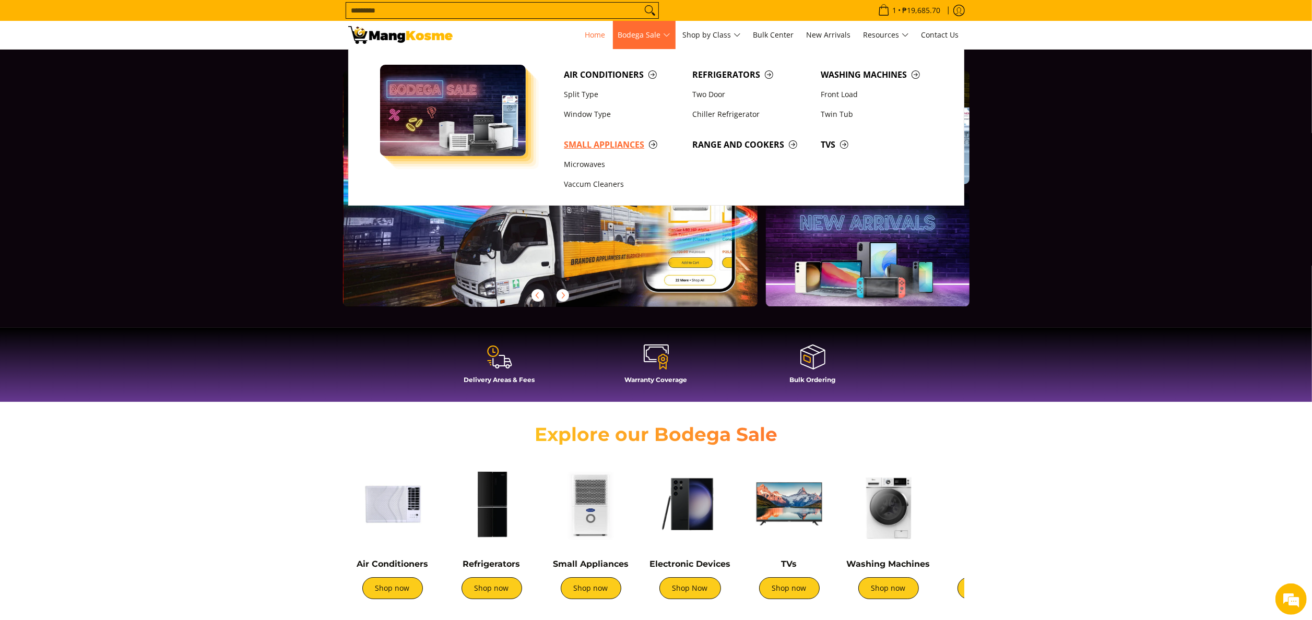
click at [612, 140] on span "Small Appliances" at bounding box center [623, 144] width 118 height 13
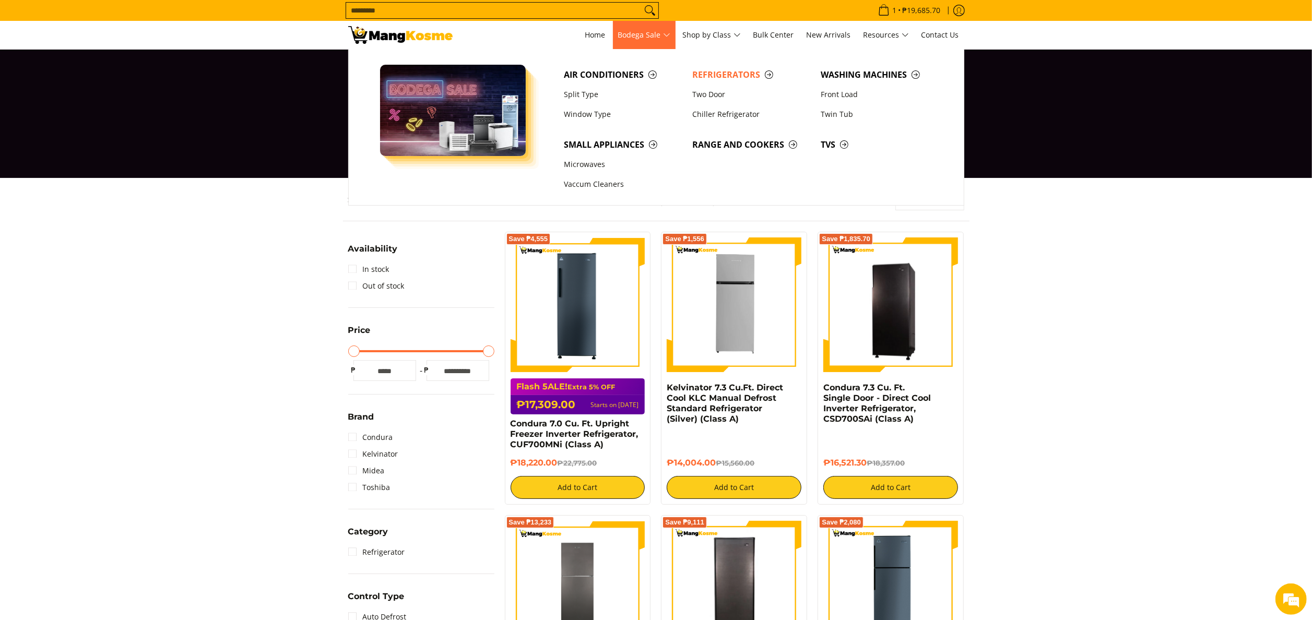
click at [462, 95] on img "Main Menu" at bounding box center [453, 110] width 146 height 91
click at [178, 134] on div at bounding box center [656, 114] width 1312 height 128
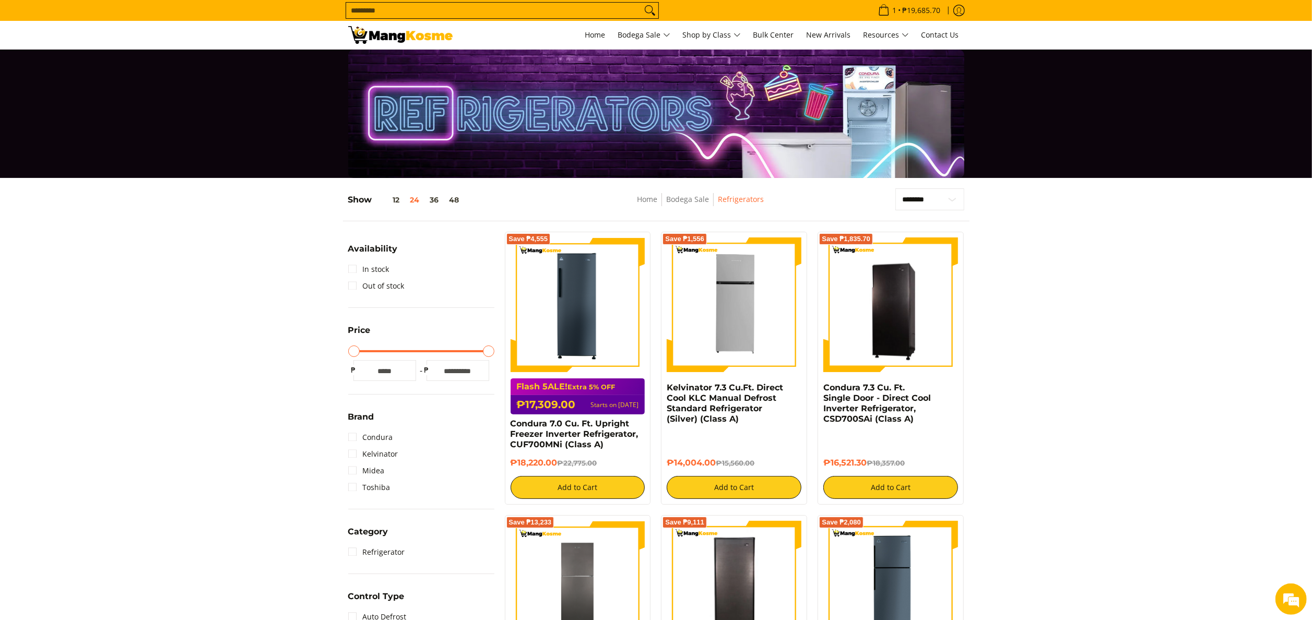
click at [552, 101] on div at bounding box center [656, 114] width 616 height 128
click at [399, 30] on img at bounding box center [400, 35] width 104 height 18
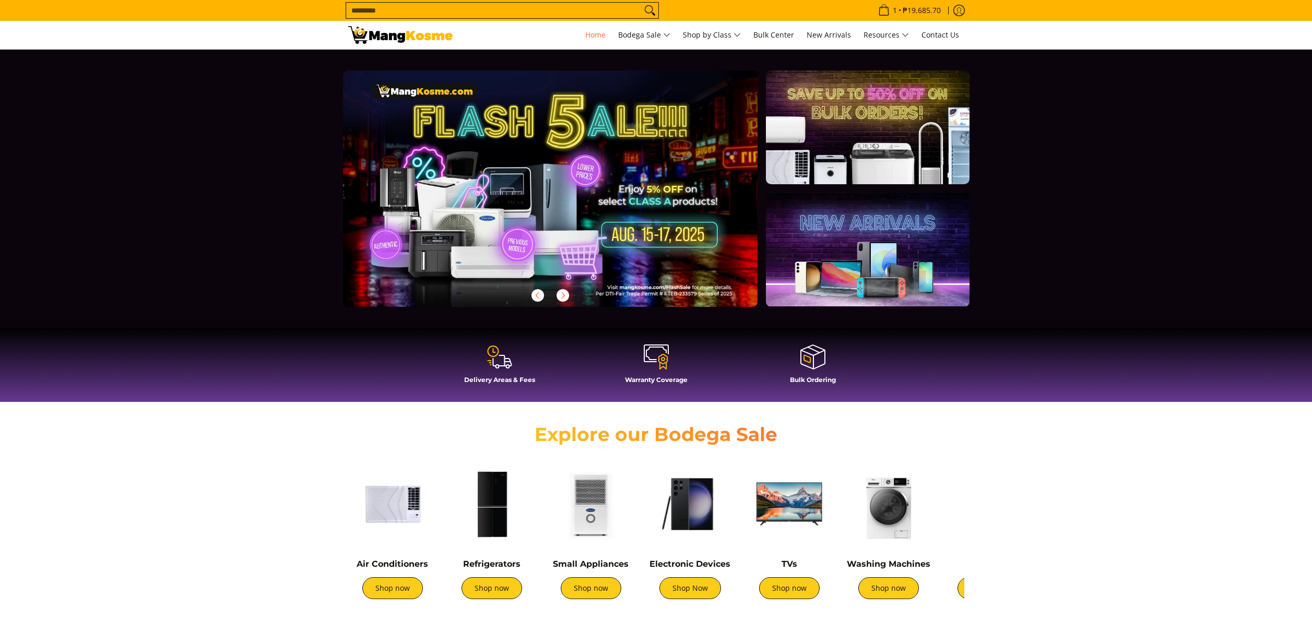
click at [642, 168] on link at bounding box center [567, 196] width 448 height 253
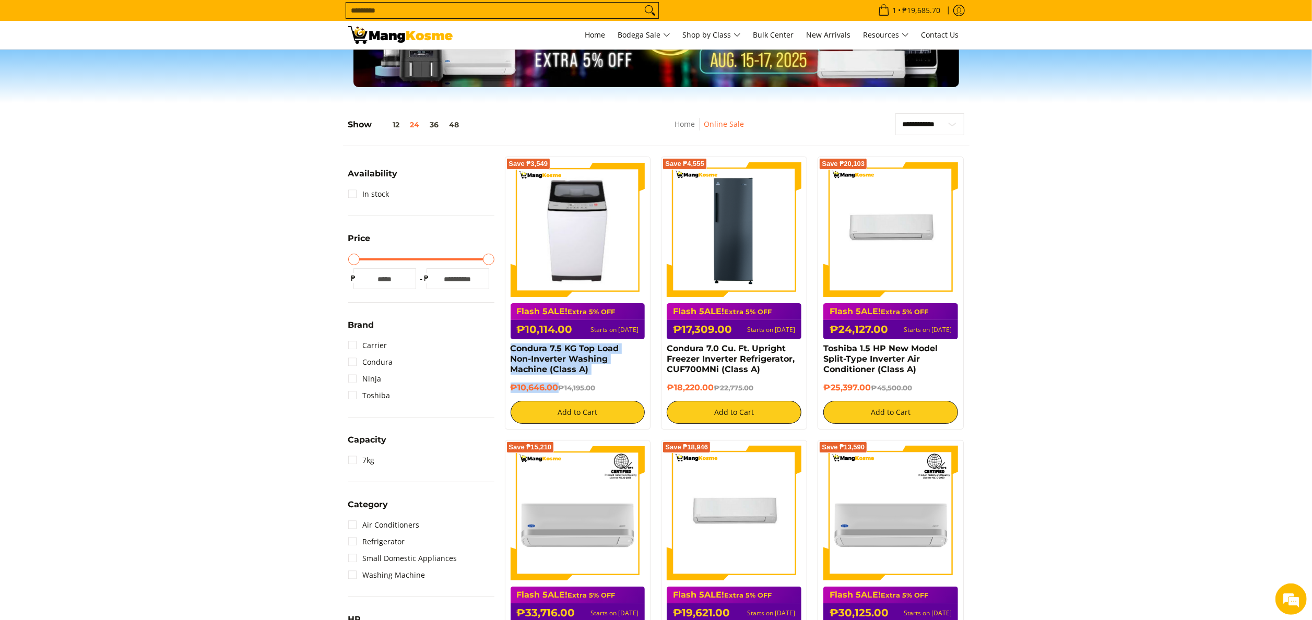
drag, startPoint x: 526, startPoint y: 358, endPoint x: 558, endPoint y: 392, distance: 46.5
click at [558, 392] on div "Save ₱3,549 Flash 5ALE! Extra 5% OFF ₱10,114.00 Starts on Aug 15 Condura 7.5 KG…" at bounding box center [578, 293] width 146 height 273
copy div "Condura 7.5 KG Top Load Non-Inverter Washing Machine (Class A) ₱10,646.00"
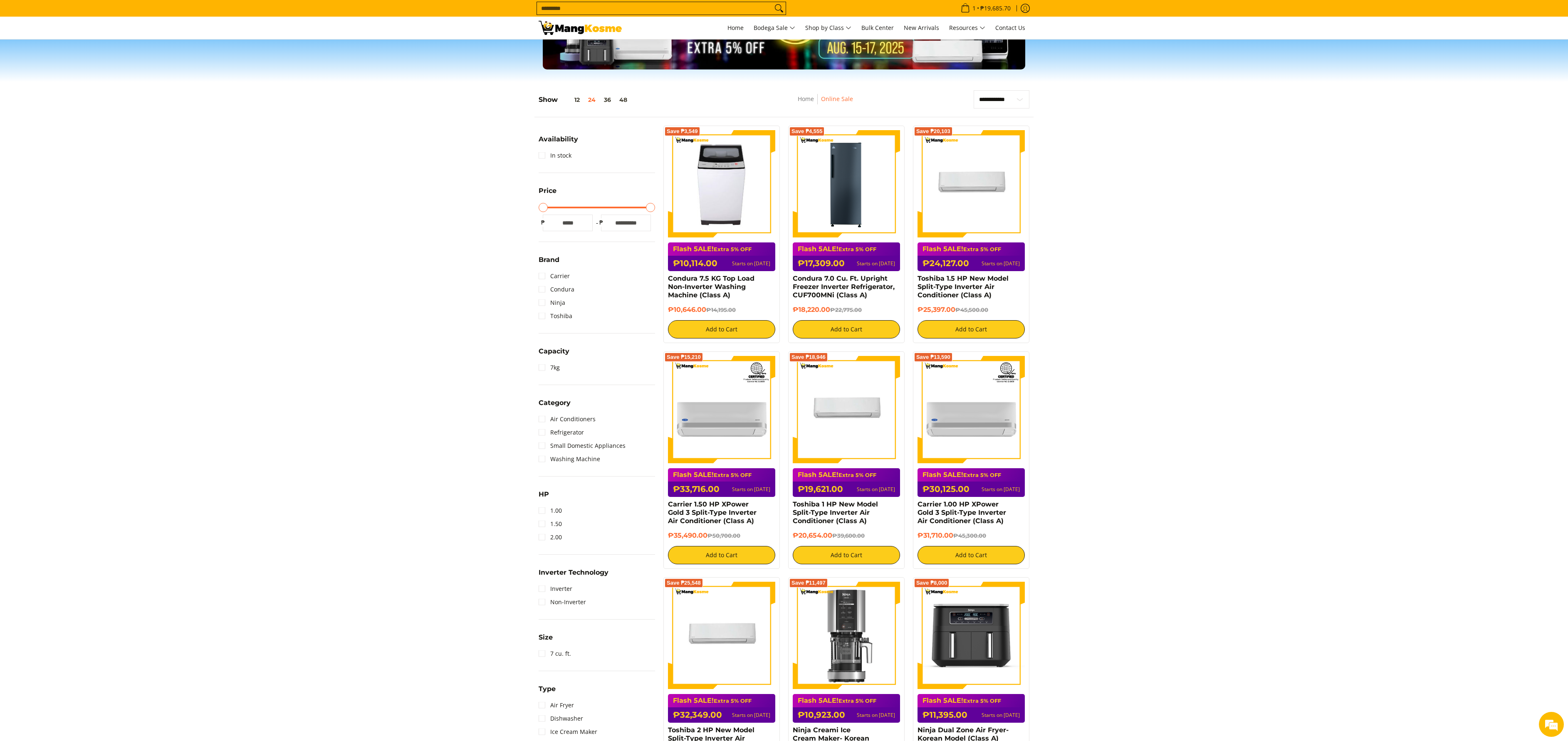
click at [1045, 423] on section "**********" at bounding box center [784, 551] width 1568 height 939
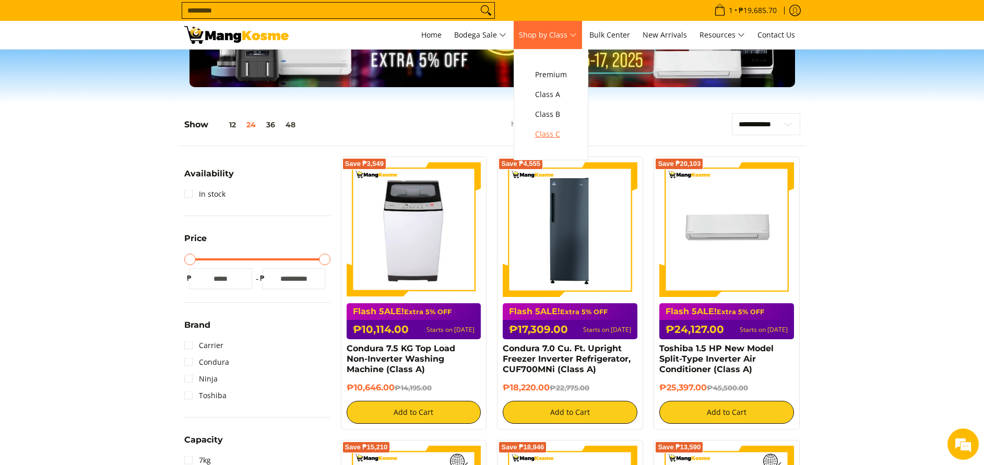
click at [561, 141] on link "Class C" at bounding box center [551, 134] width 42 height 20
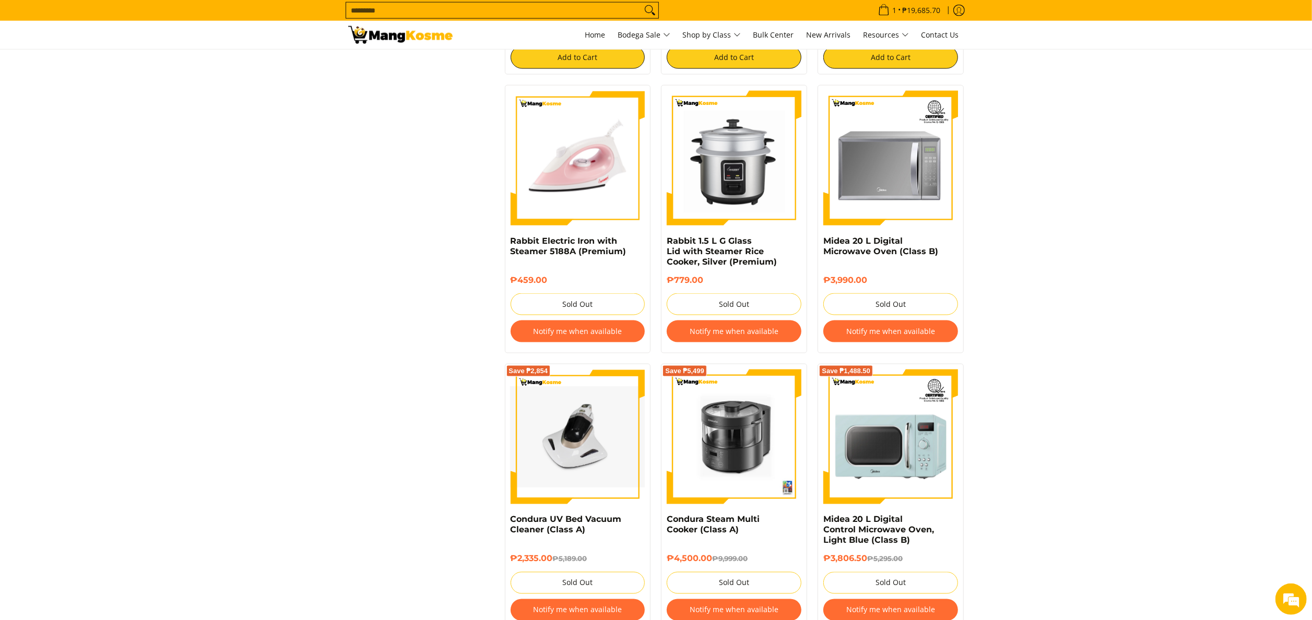
scroll to position [1253, 0]
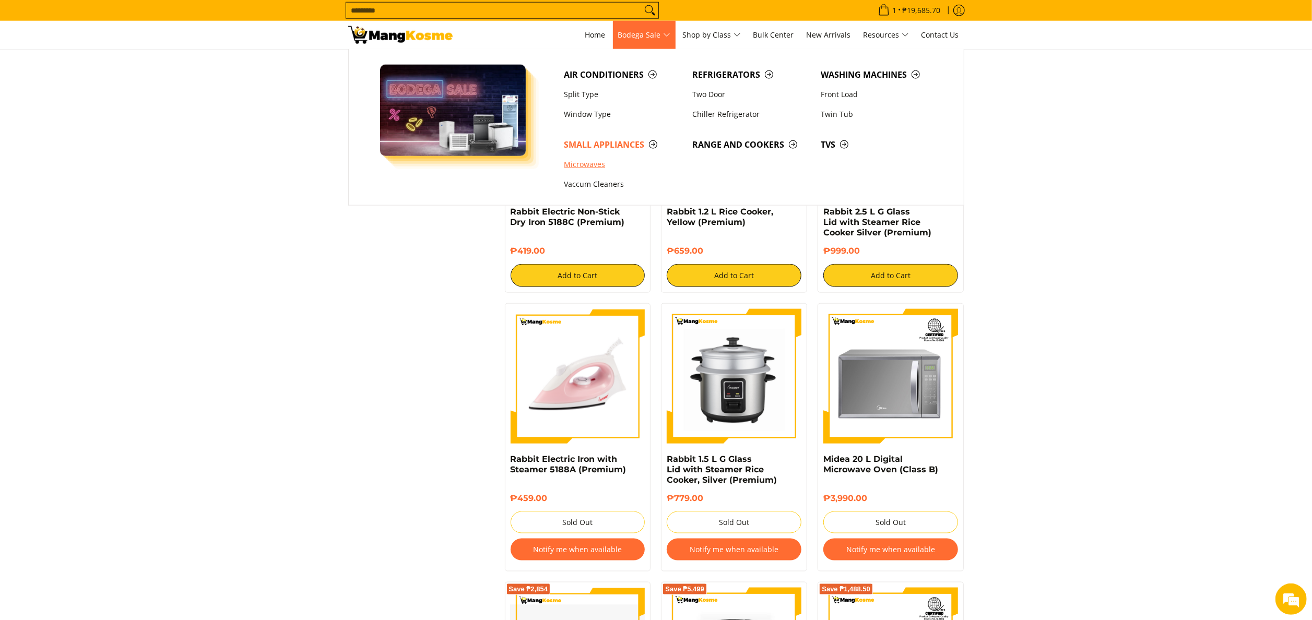
click at [589, 168] on link "Microwaves" at bounding box center [623, 165] width 128 height 20
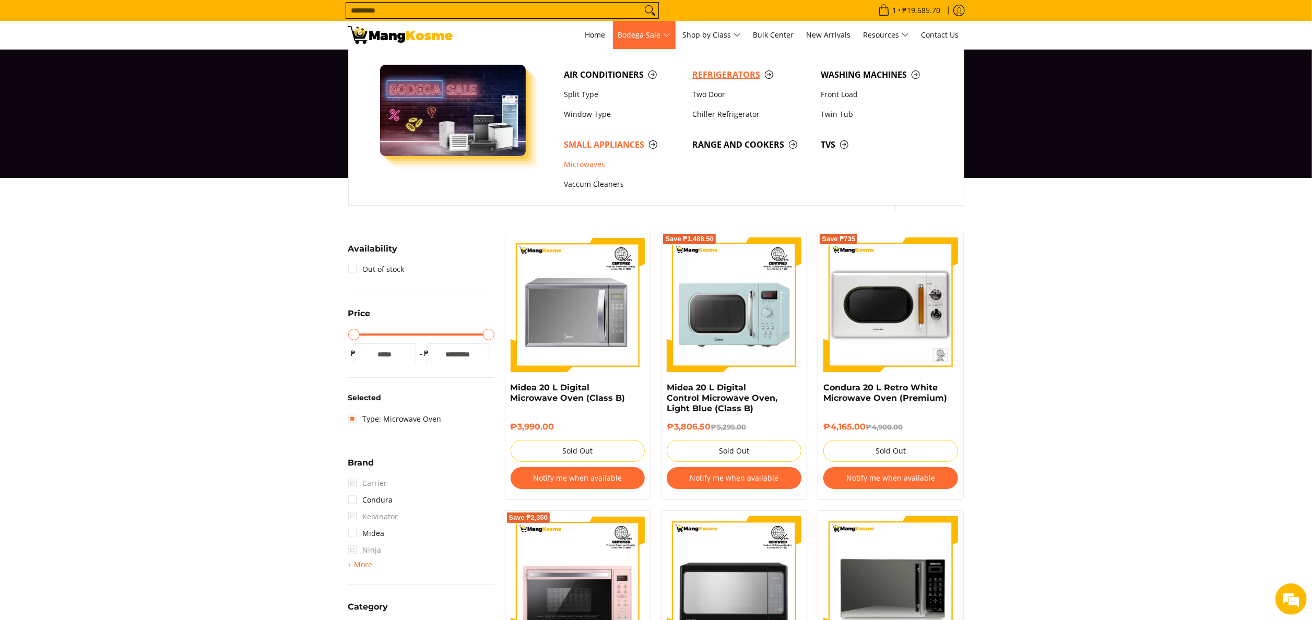
click at [738, 74] on span "Refrigerators" at bounding box center [751, 74] width 118 height 13
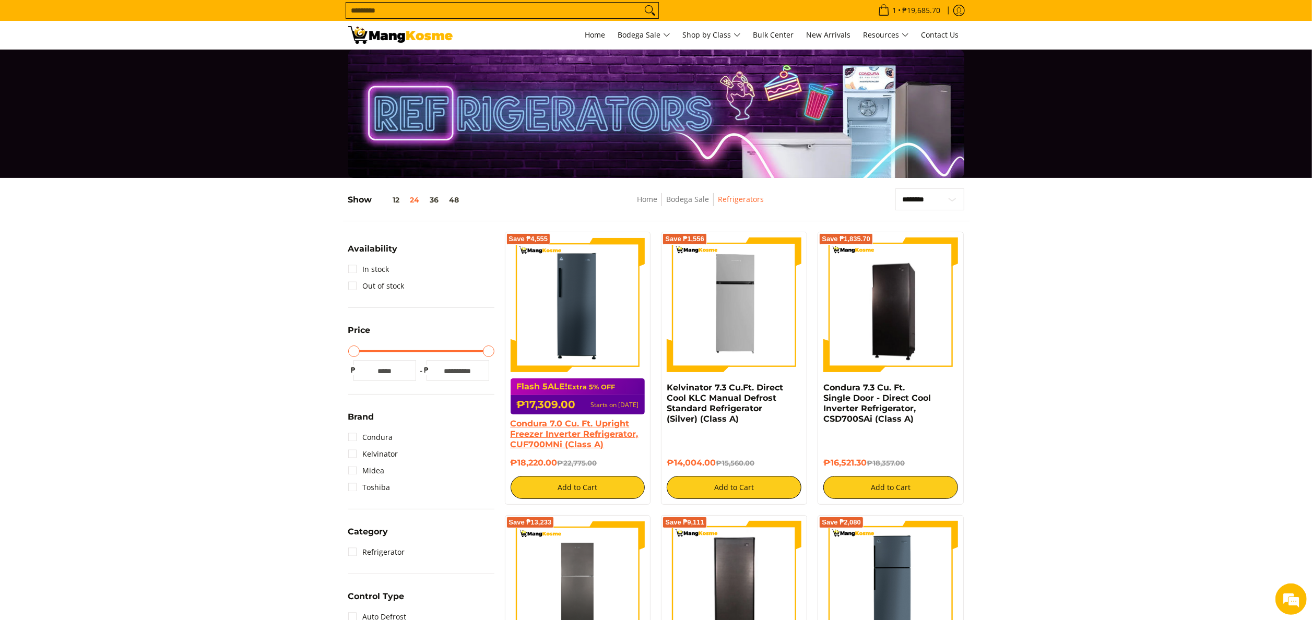
click at [617, 424] on link "Condura 7.0 Cu. Ft. Upright Freezer Inverter Refrigerator, CUF700MNi (Class A)" at bounding box center [575, 434] width 128 height 31
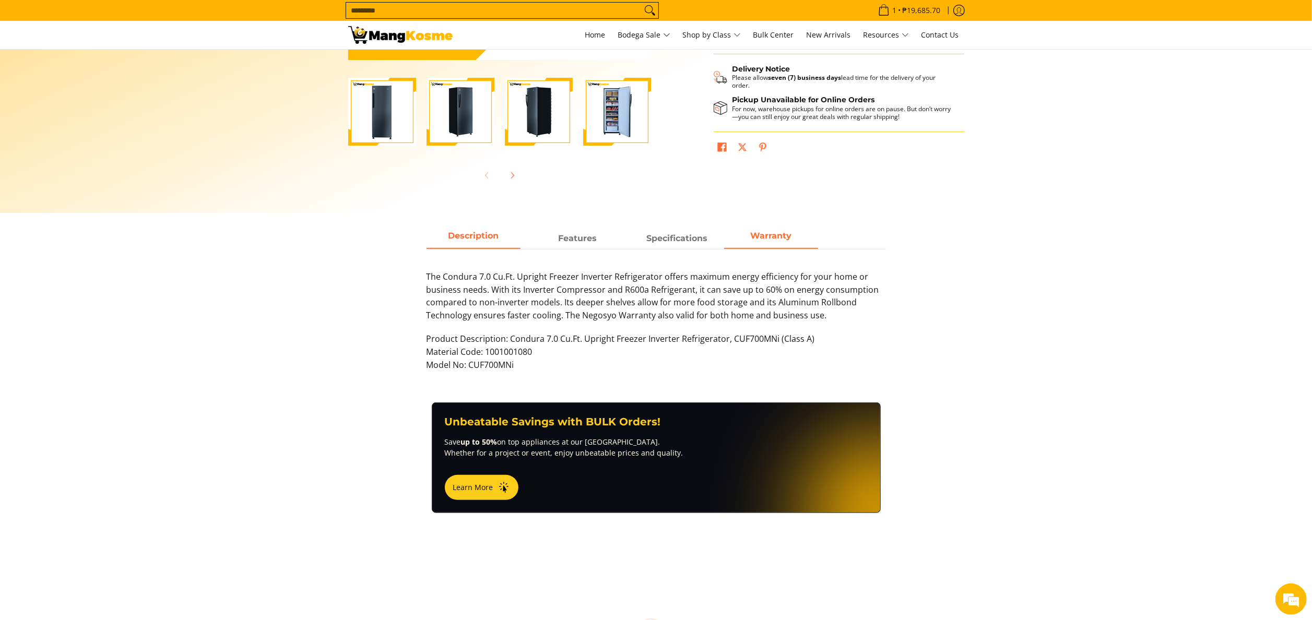
click at [770, 244] on span "Warranty" at bounding box center [771, 238] width 94 height 19
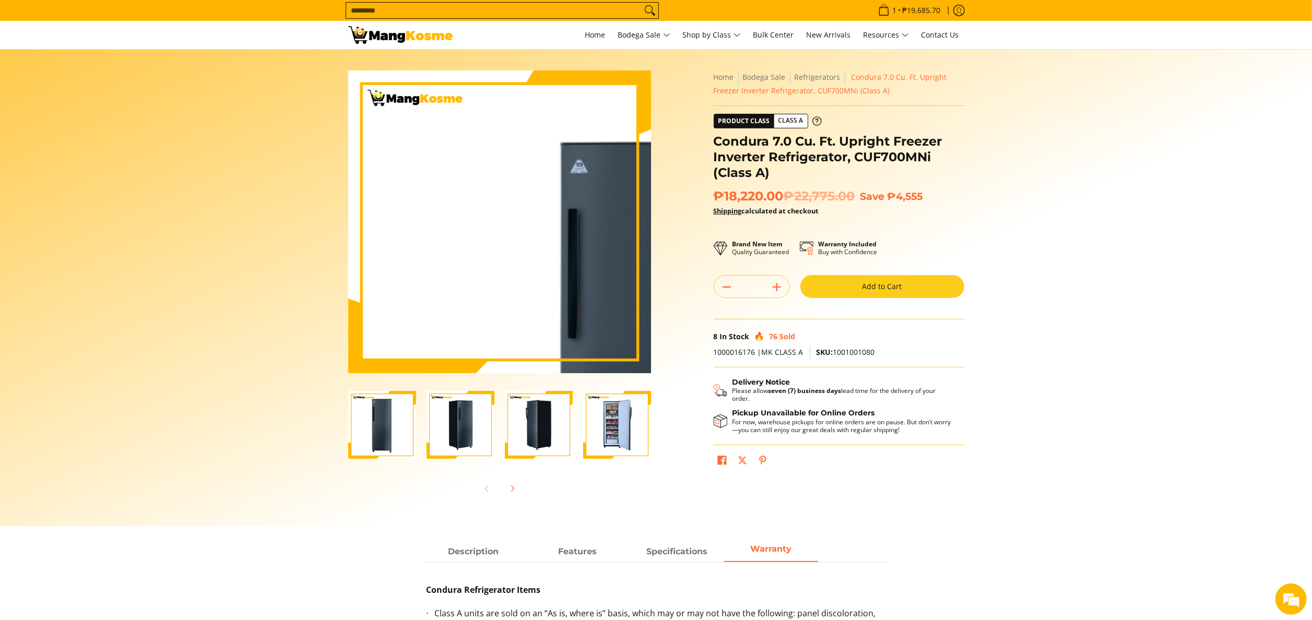
drag, startPoint x: 420, startPoint y: 86, endPoint x: 376, endPoint y: 21, distance: 78.2
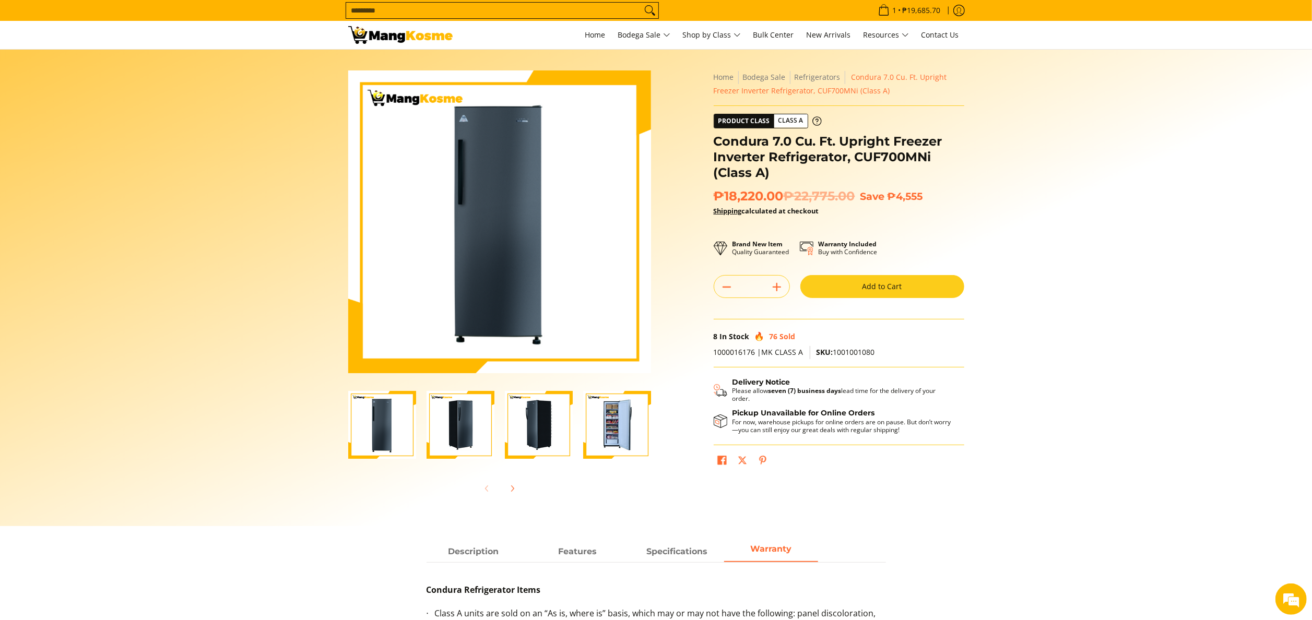
drag, startPoint x: 376, startPoint y: 21, endPoint x: 229, endPoint y: 159, distance: 201.7
click at [218, 159] on section "Skip to Main Content Enable zoom Disable zoom Enable zoom Disable zoom Enable z…" at bounding box center [656, 288] width 1312 height 477
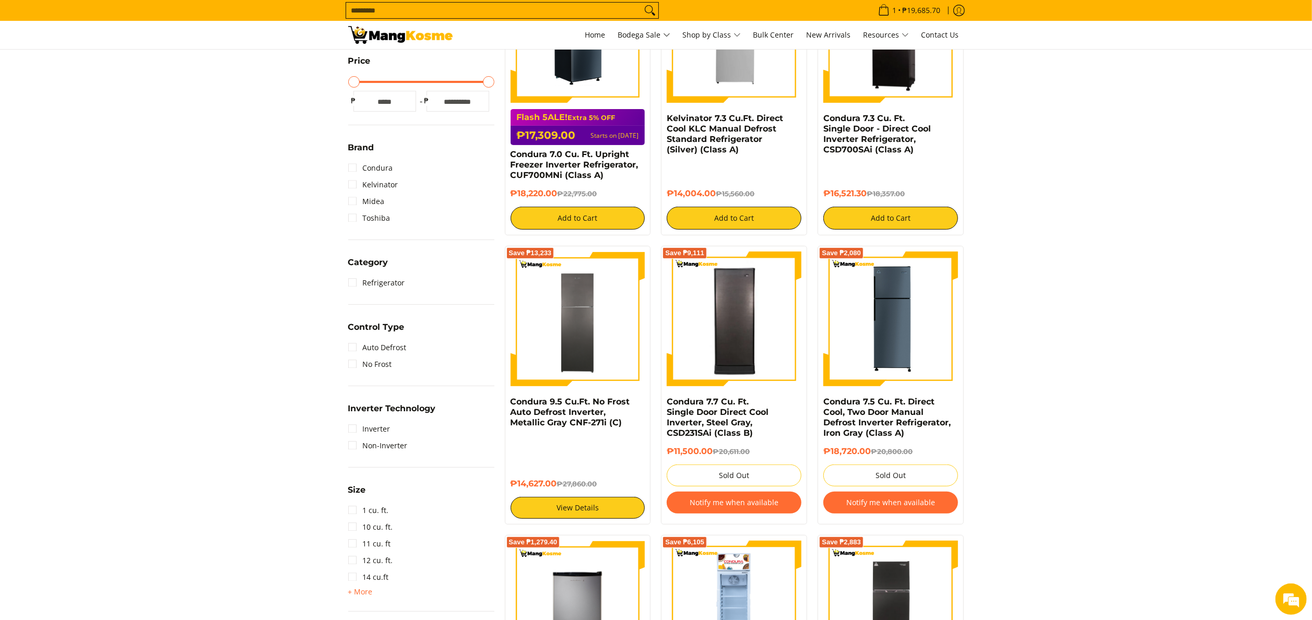
scroll to position [104, 0]
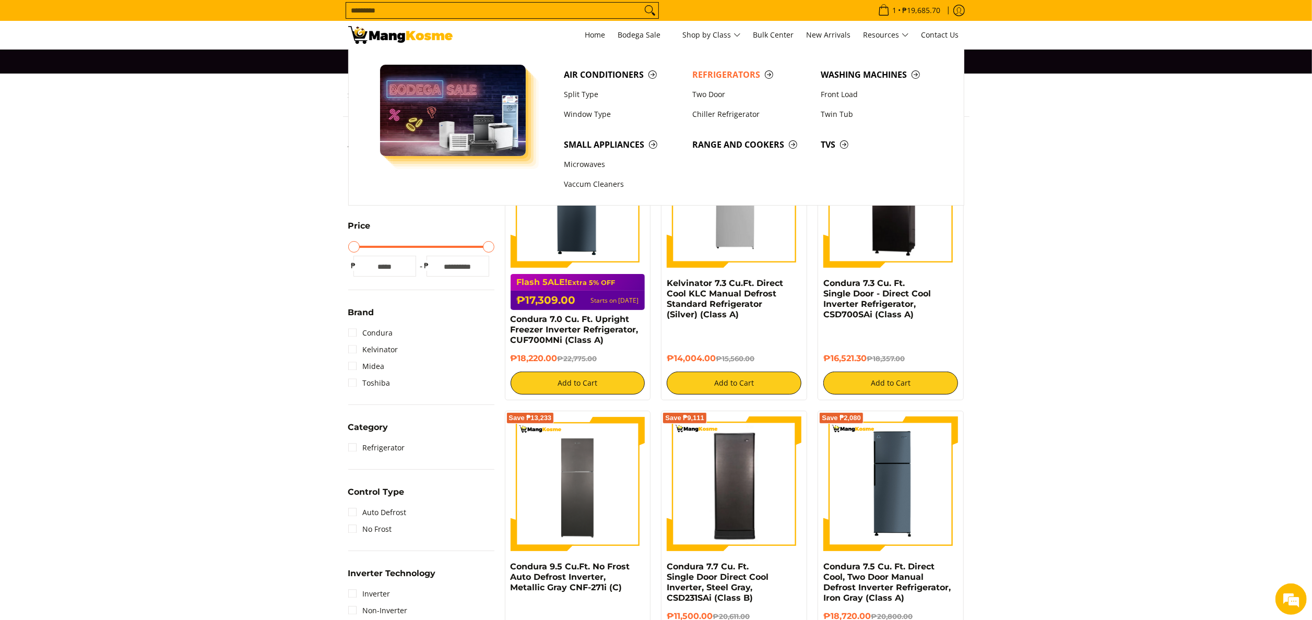
drag, startPoint x: 1172, startPoint y: 274, endPoint x: 1128, endPoint y: 290, distance: 47.4
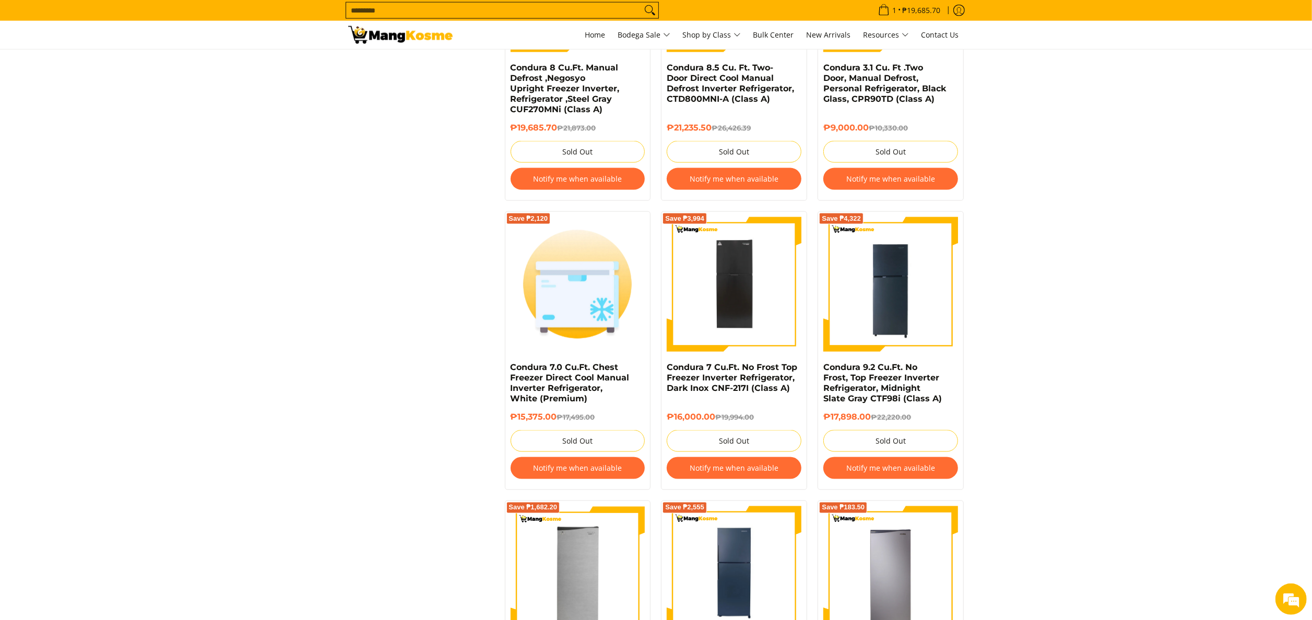
scroll to position [1671, 0]
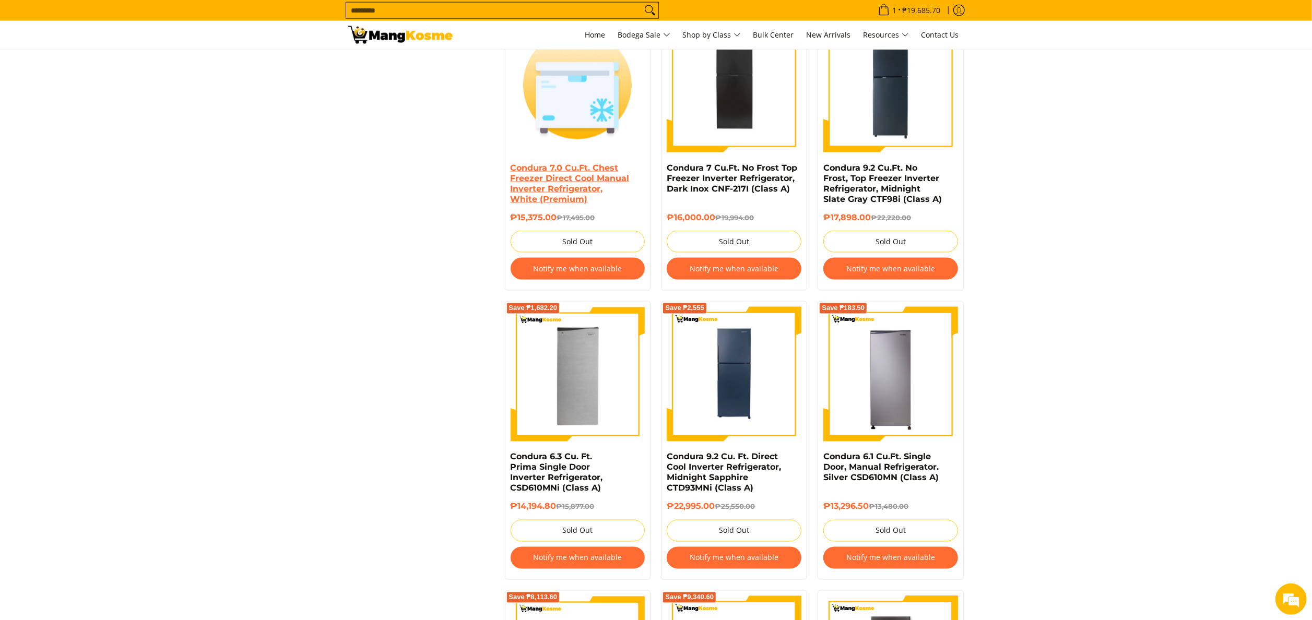
click at [591, 176] on link "Condura 7.0 Cu.Ft. Chest Freezer Direct Cool Manual Inverter Refrigerator, Whit…" at bounding box center [570, 183] width 119 height 41
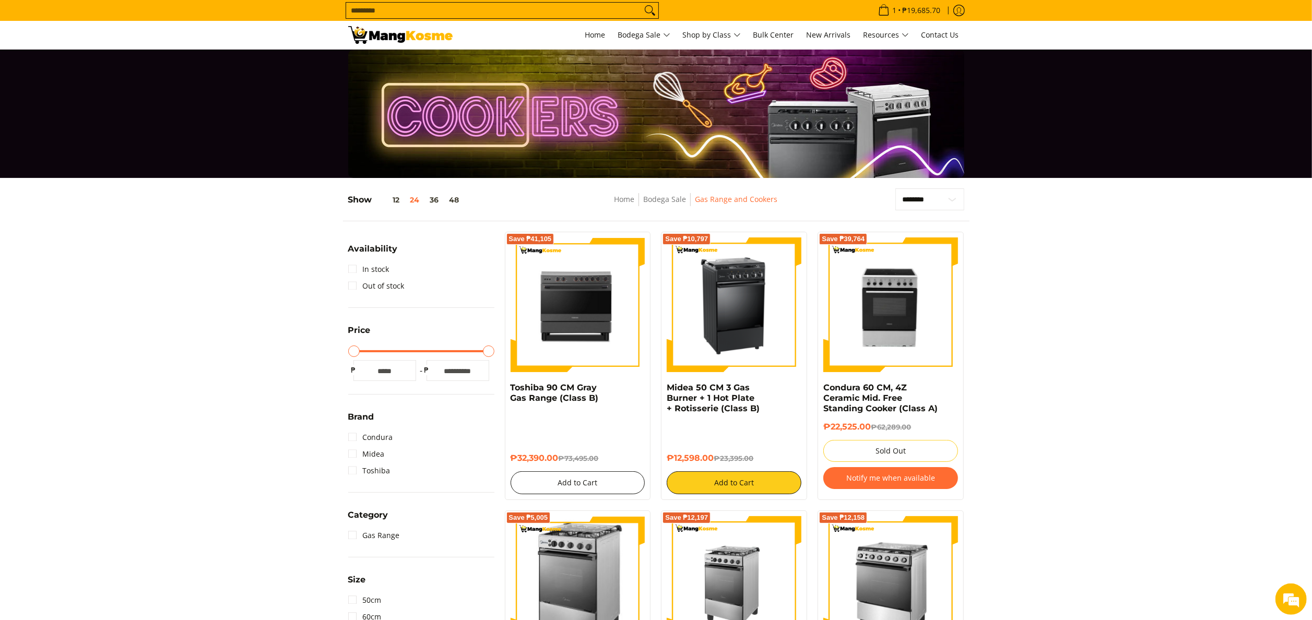
click at [614, 494] on button "Add to Cart" at bounding box center [578, 482] width 135 height 23
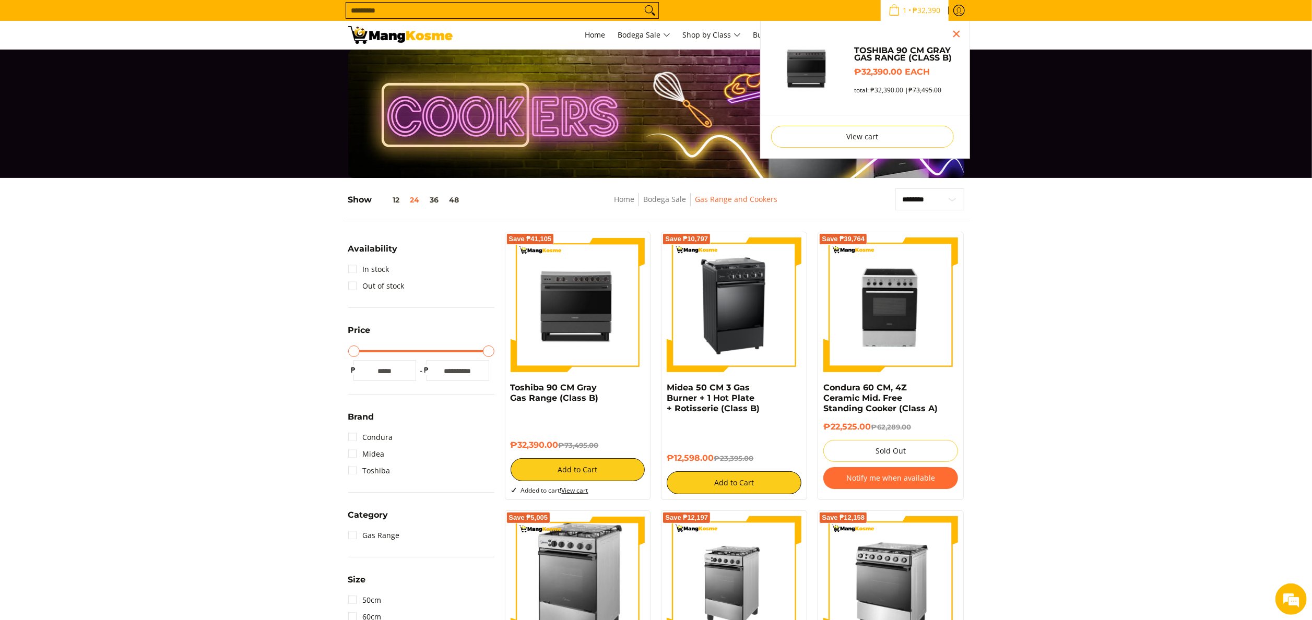
click at [819, 80] on img "Sub Menu" at bounding box center [807, 67] width 73 height 73
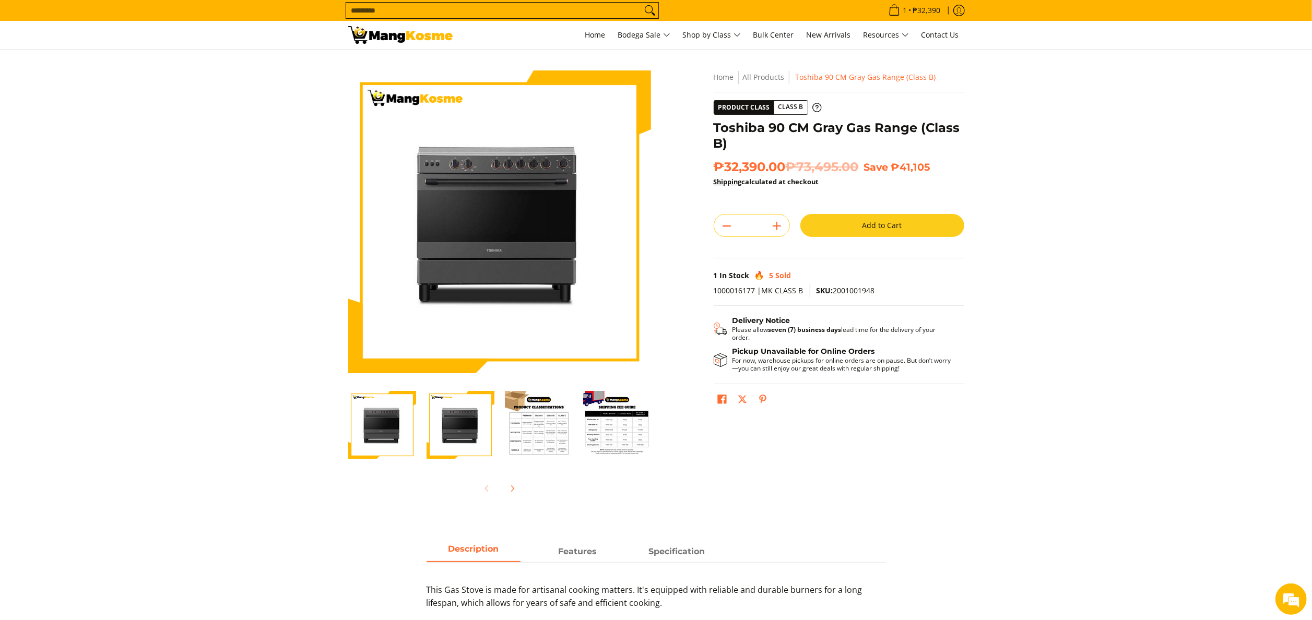
click at [865, 224] on button "Add to Cart" at bounding box center [882, 225] width 164 height 23
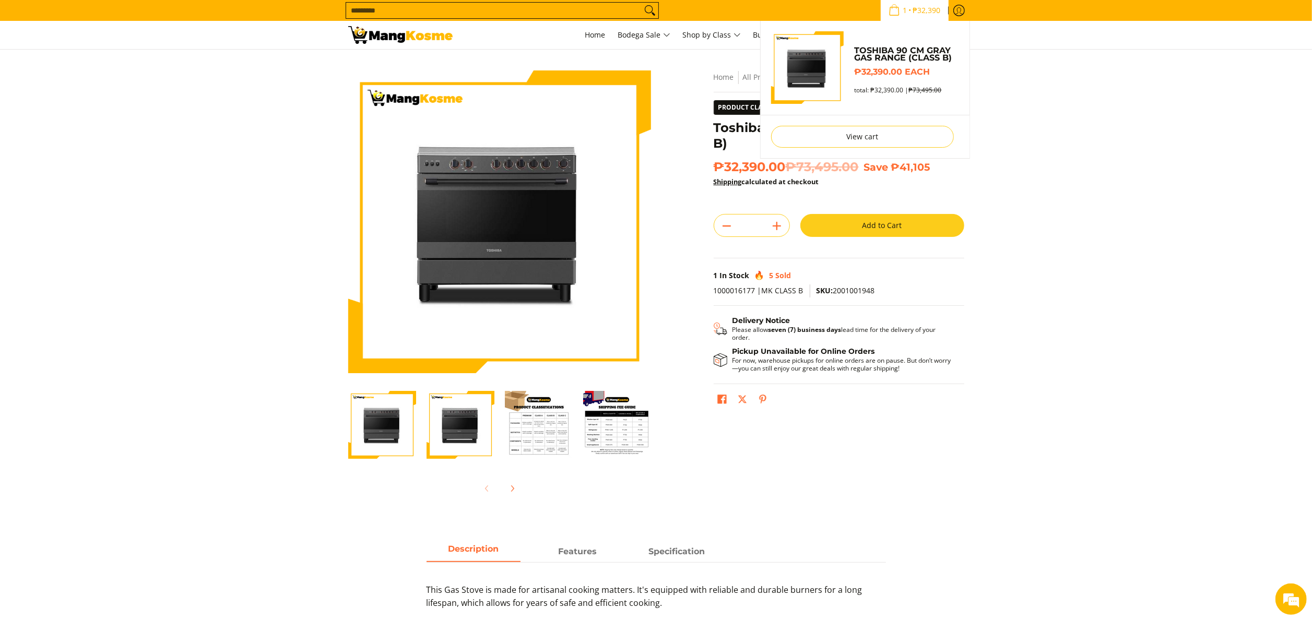
click at [923, 13] on span "₱32,390" at bounding box center [927, 10] width 31 height 7
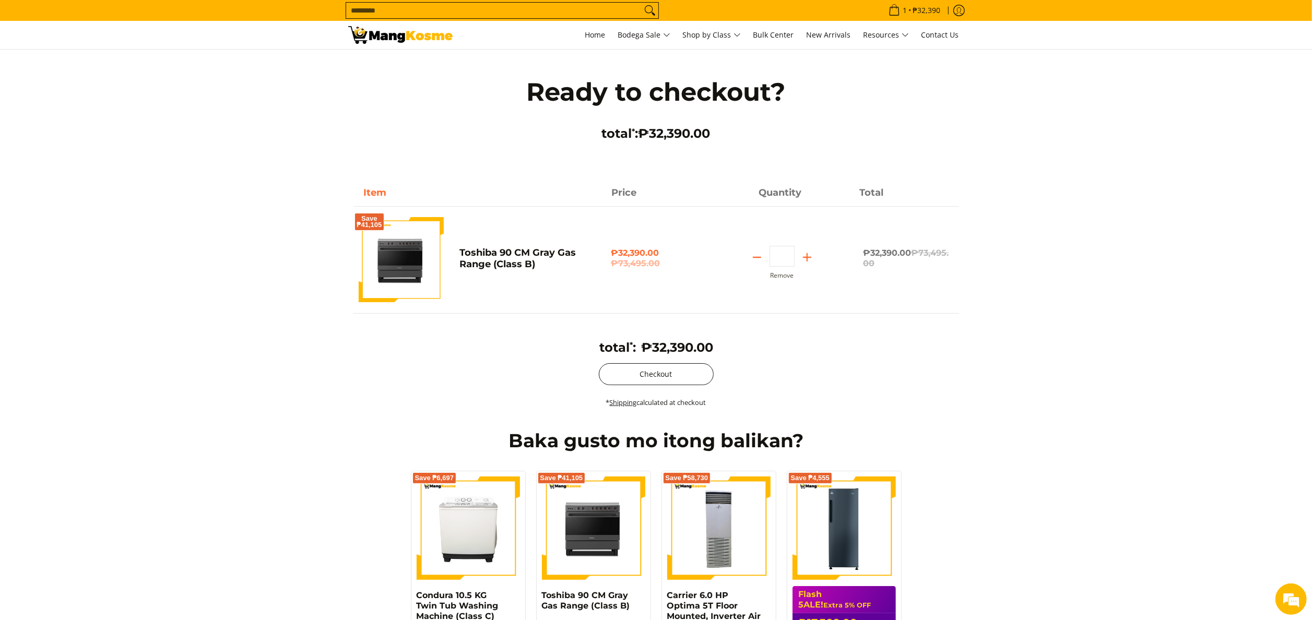
click at [702, 376] on button "Checkout" at bounding box center [656, 374] width 115 height 22
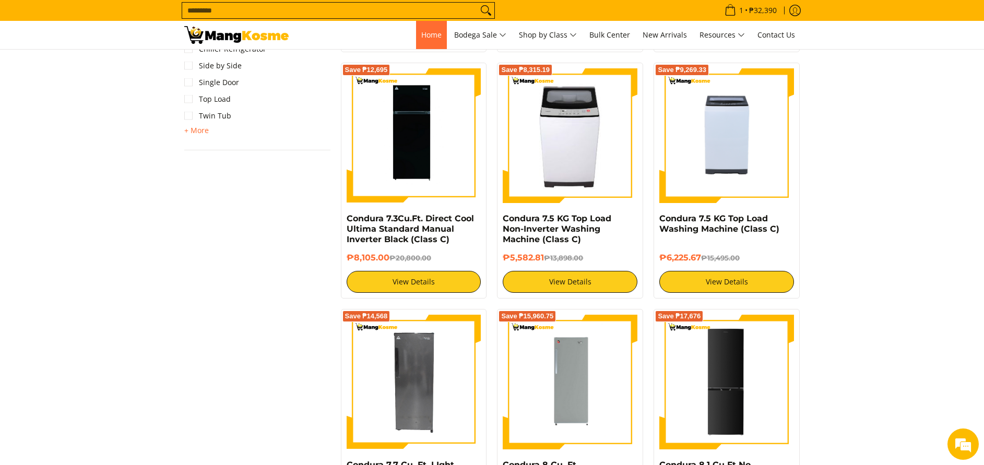
click at [441, 34] on link "Home" at bounding box center [431, 35] width 31 height 28
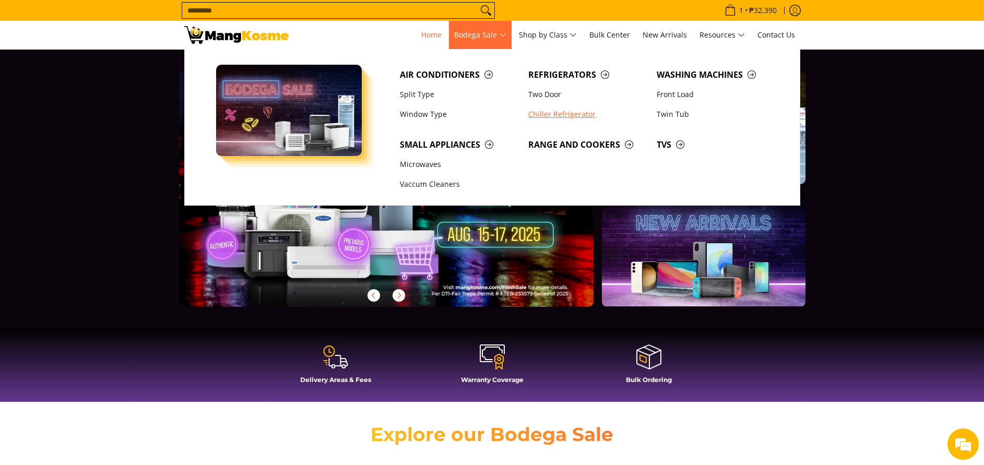
click at [558, 116] on link "Chiller Refrigerator" at bounding box center [587, 114] width 128 height 20
